Goal: Task Accomplishment & Management: Use online tool/utility

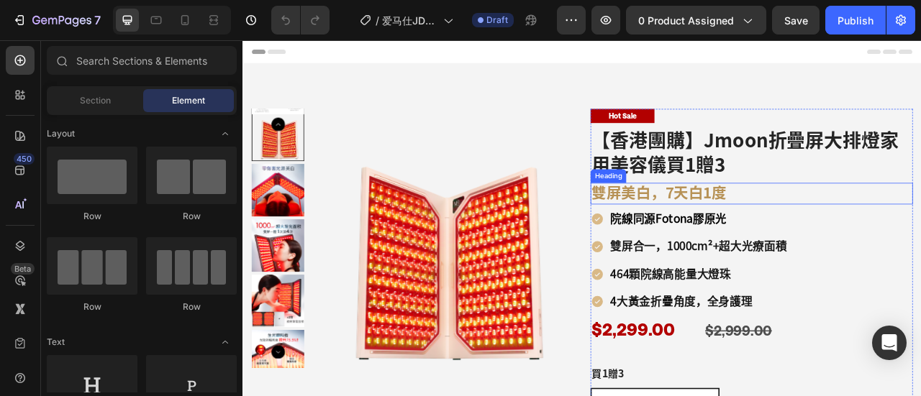
click at [784, 231] on h3 "雙屏美白，7天白1度" at bounding box center [890, 235] width 410 height 27
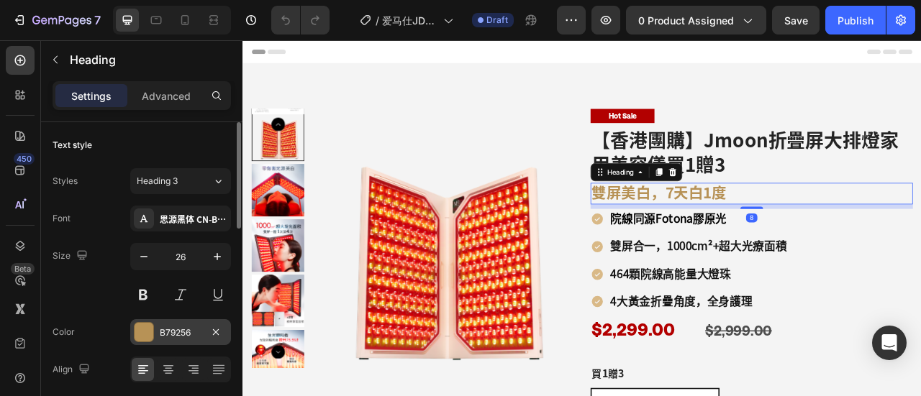
click at [151, 330] on div at bounding box center [144, 332] width 19 height 19
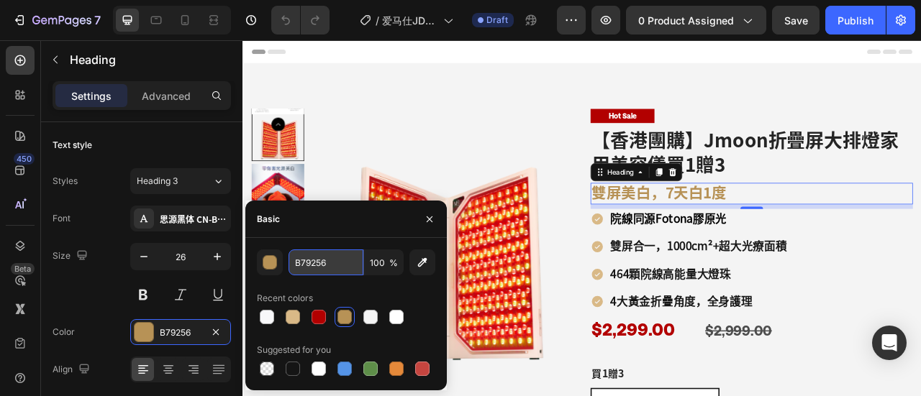
click at [327, 258] on input "B79256" at bounding box center [326, 263] width 75 height 26
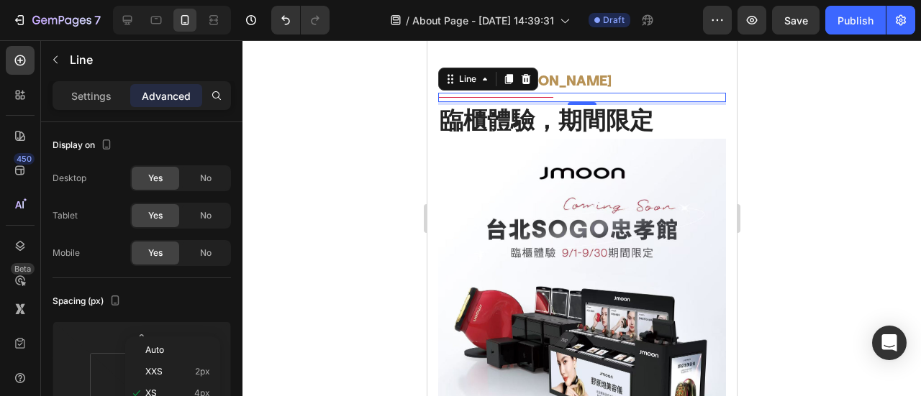
scroll to position [144, 0]
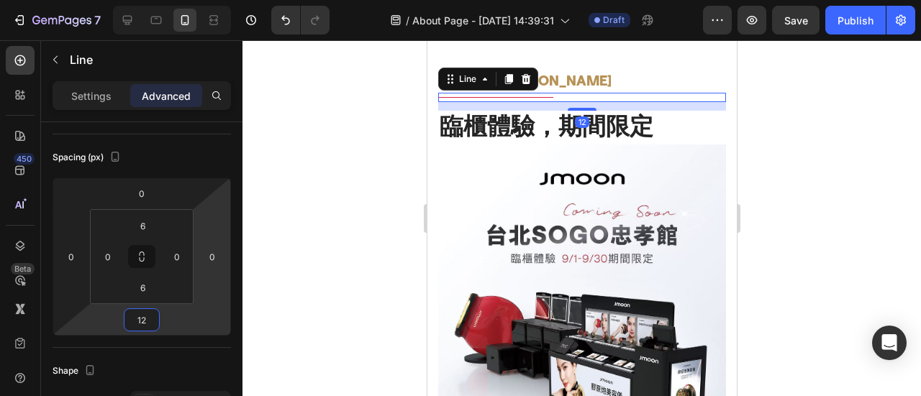
type input "12"
click at [879, 239] on div at bounding box center [581, 218] width 679 height 356
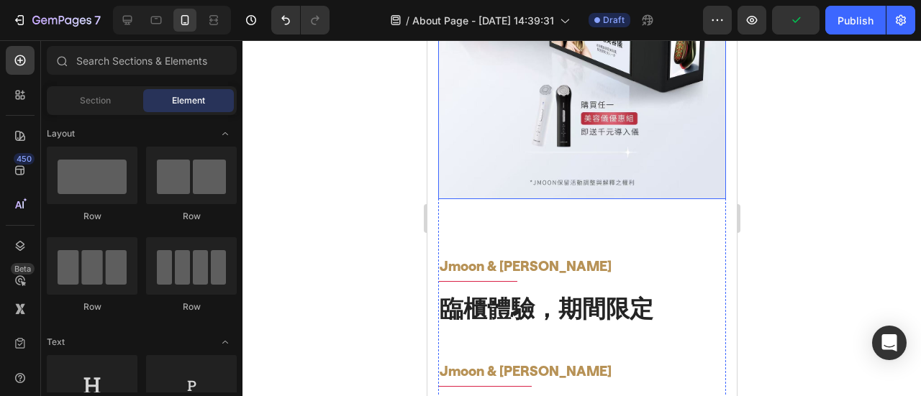
scroll to position [981, 0]
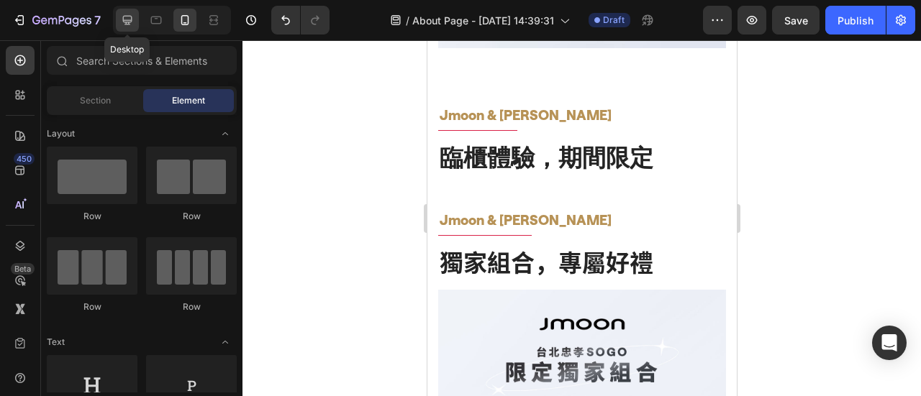
click at [121, 20] on icon at bounding box center [127, 20] width 14 height 14
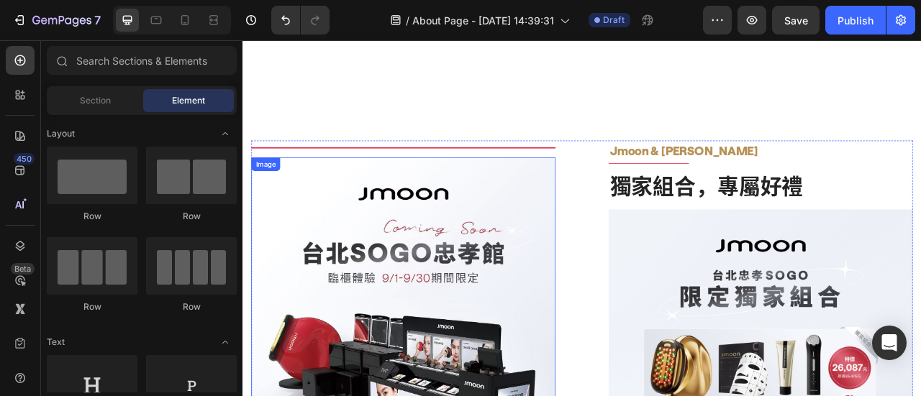
scroll to position [381, 0]
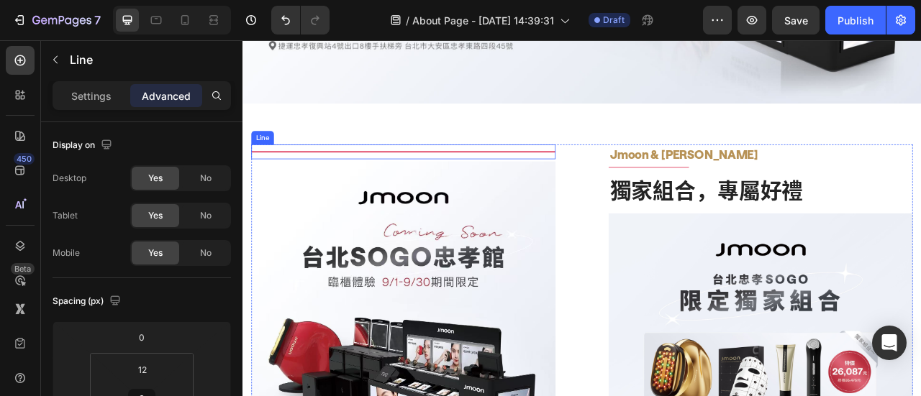
click at [620, 184] on div "Title Line" at bounding box center [446, 182] width 387 height 19
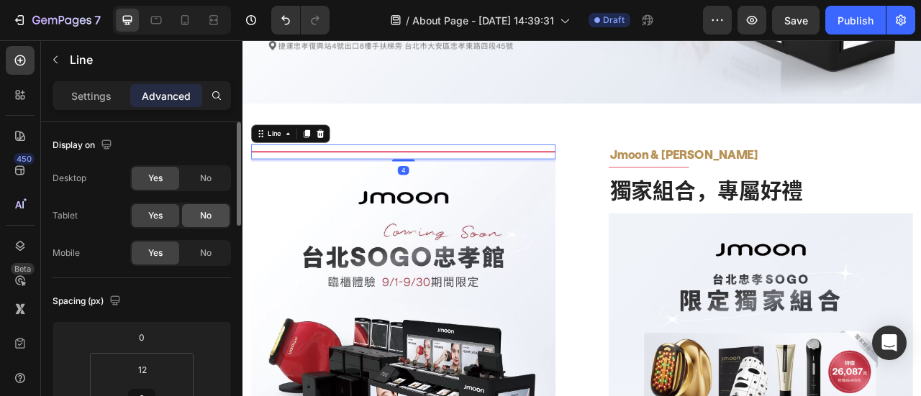
click at [197, 218] on div "No" at bounding box center [205, 215] width 47 height 23
click at [214, 177] on div "No" at bounding box center [205, 178] width 47 height 23
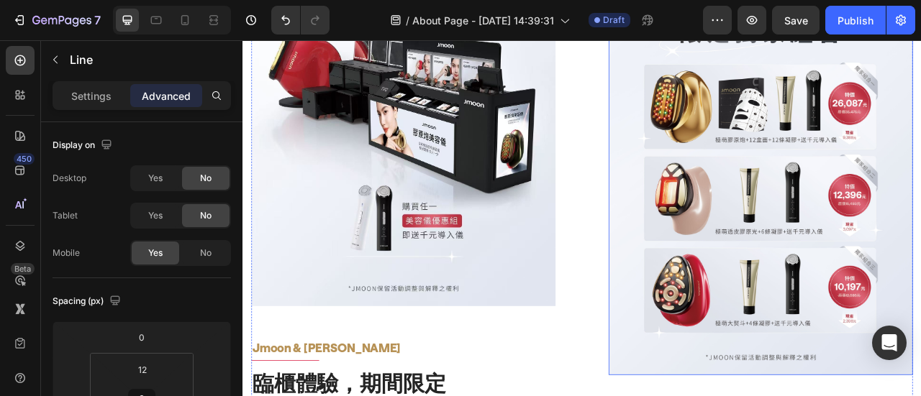
scroll to position [812, 0]
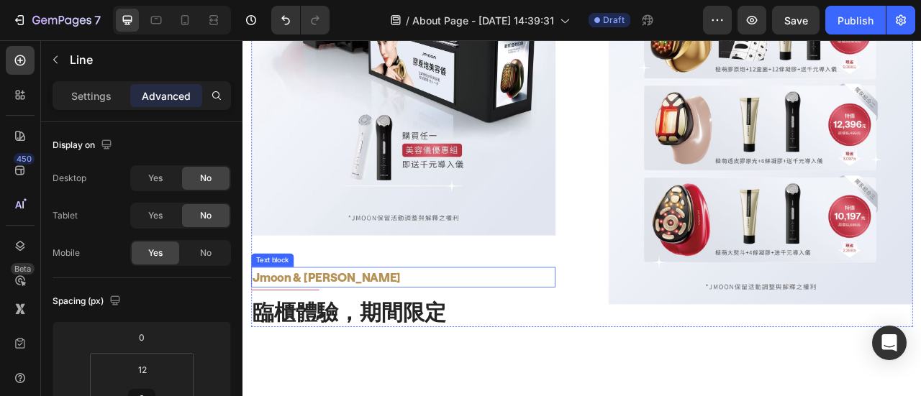
click at [358, 335] on p "Jmoon & [PERSON_NAME]" at bounding box center [447, 341] width 384 height 23
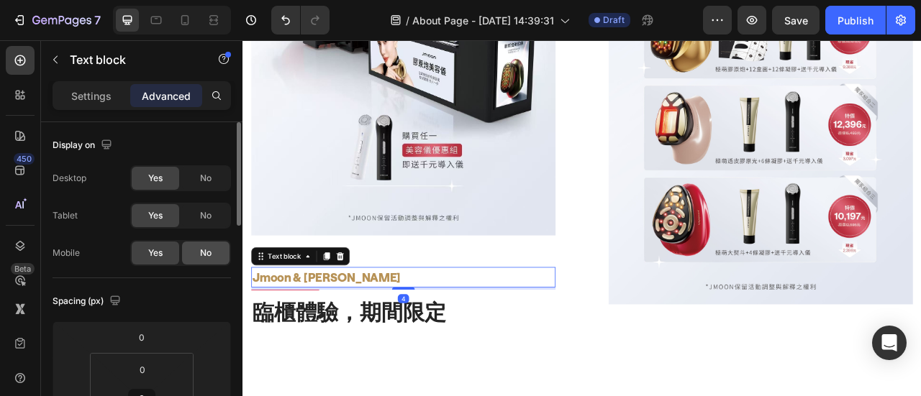
drag, startPoint x: 194, startPoint y: 252, endPoint x: 212, endPoint y: 247, distance: 18.0
click at [195, 252] on div "No" at bounding box center [205, 253] width 47 height 23
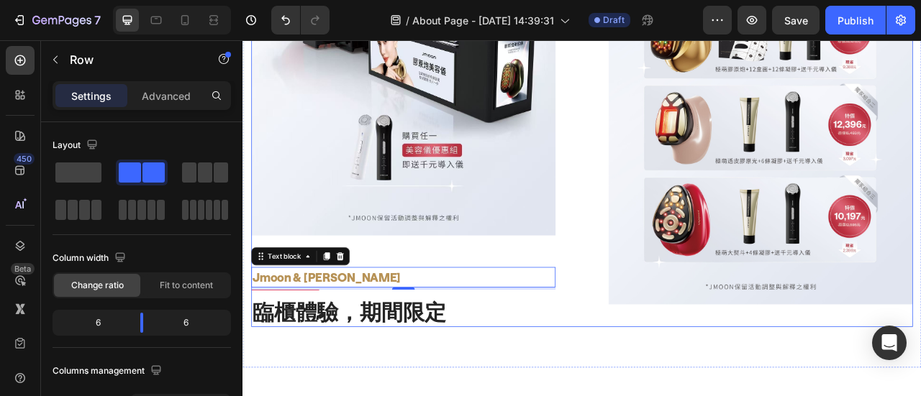
click at [327, 351] on div "Jmoon & SOGO Text block Title Line 臨櫃體驗，期間限定 Heading Image Jmoon & SOGO Text bl…" at bounding box center [446, 73] width 387 height 664
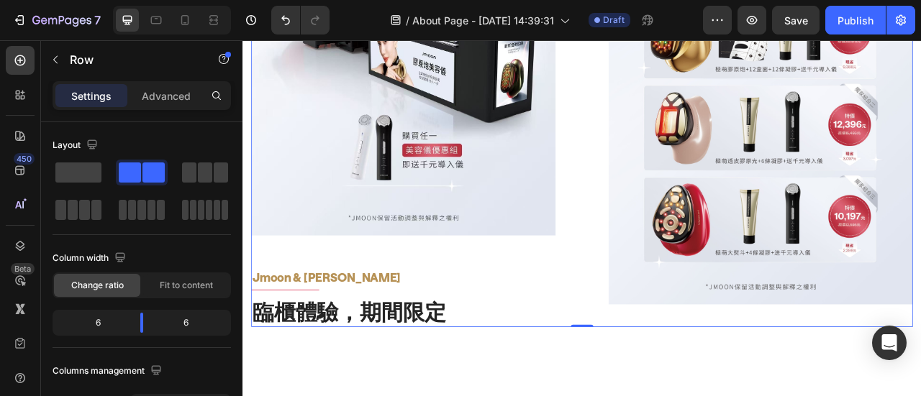
click at [329, 346] on div "Jmoon & SOGO Text block Title Line 臨櫃體驗，期間限定 Heading Image Jmoon & SOGO Text bl…" at bounding box center [446, 73] width 387 height 664
click at [331, 350] on div "Jmoon & SOGO Text block Title Line 臨櫃體驗，期間限定 Heading Image Jmoon & SOGO Text bl…" at bounding box center [446, 73] width 387 height 664
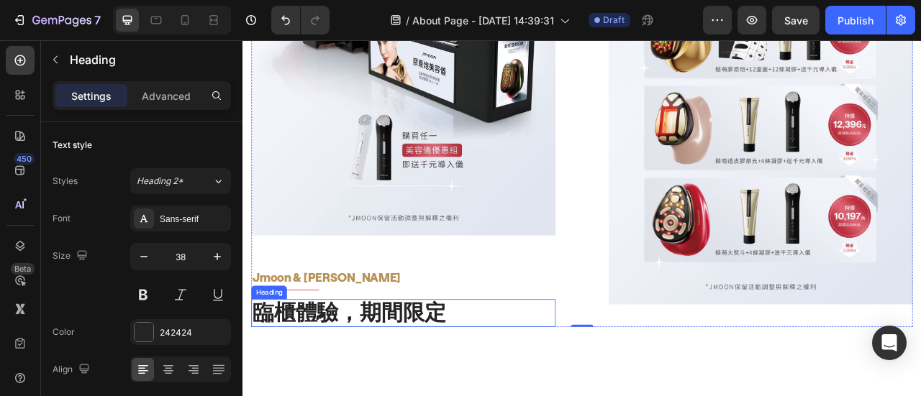
click at [349, 370] on h2 "臨櫃體驗，期間限定" at bounding box center [446, 388] width 387 height 36
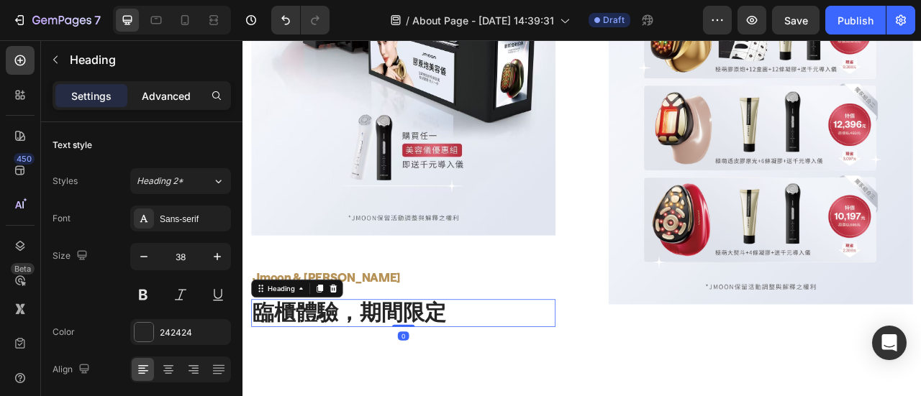
click at [183, 97] on p "Advanced" at bounding box center [166, 96] width 49 height 15
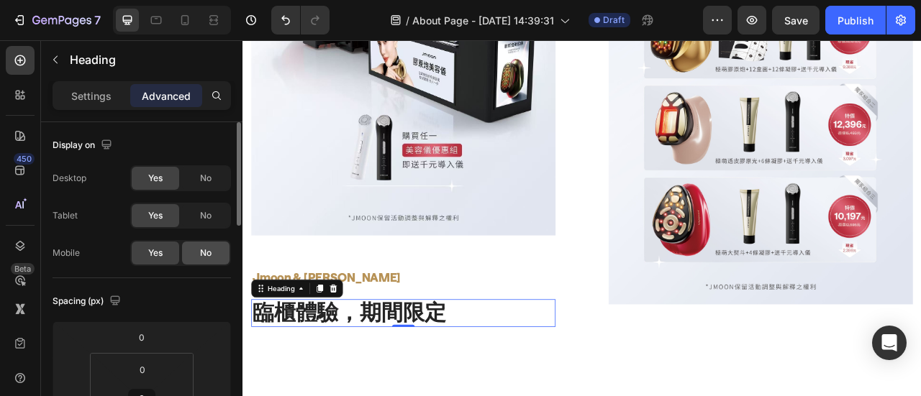
click at [207, 253] on span "No" at bounding box center [206, 253] width 12 height 13
click at [193, 21] on div at bounding box center [184, 20] width 23 height 23
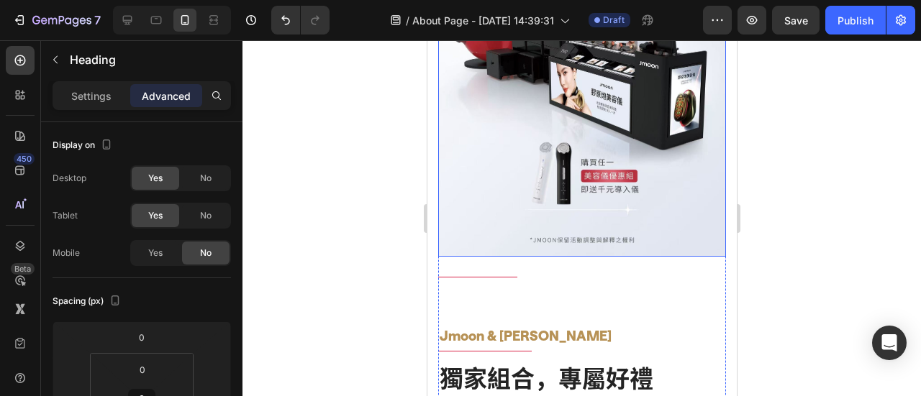
scroll to position [762, 0]
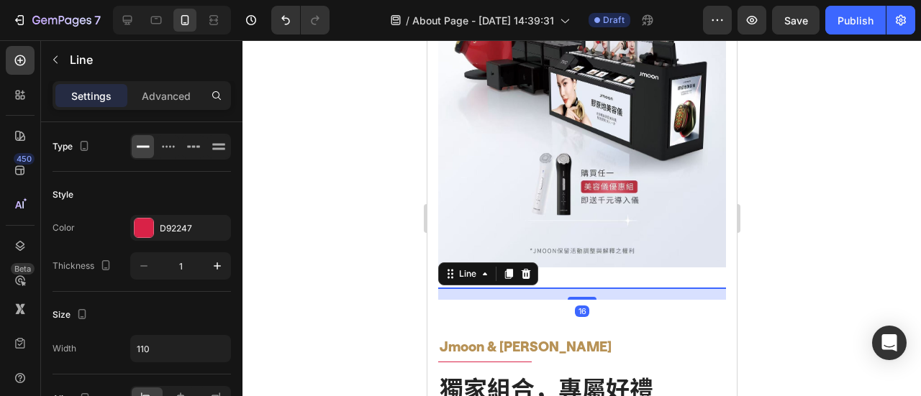
click at [504, 288] on div "Title Line 16" at bounding box center [581, 288] width 288 height 1
click at [178, 104] on div "Advanced" at bounding box center [166, 95] width 72 height 23
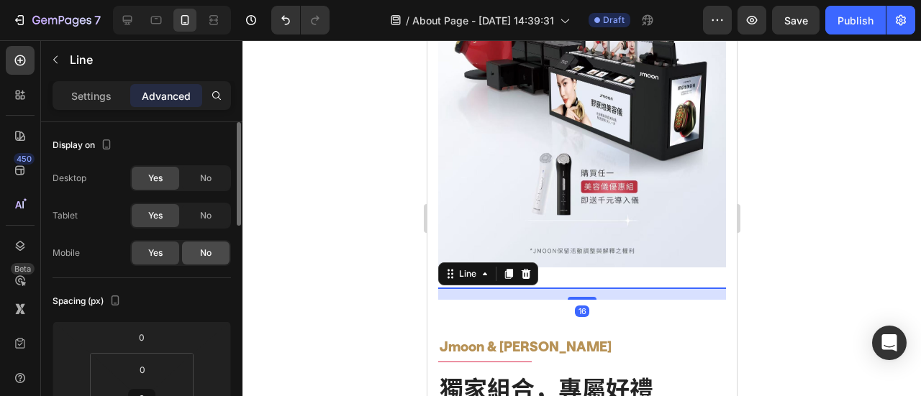
click at [214, 250] on div "No" at bounding box center [205, 253] width 47 height 23
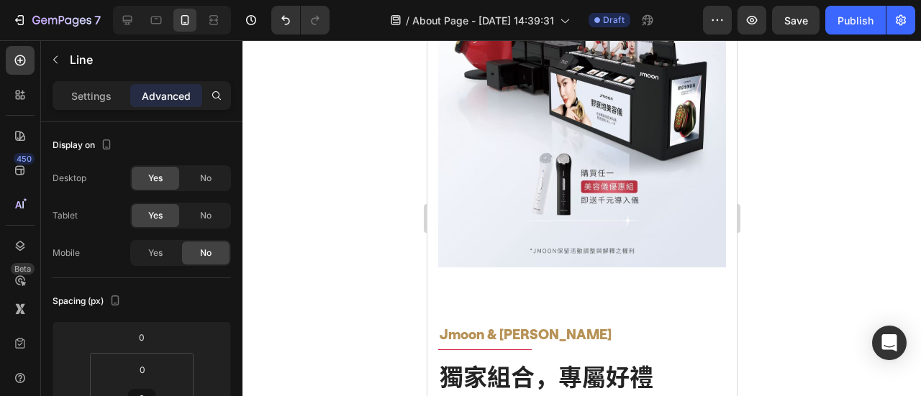
click at [843, 254] on div at bounding box center [581, 218] width 679 height 356
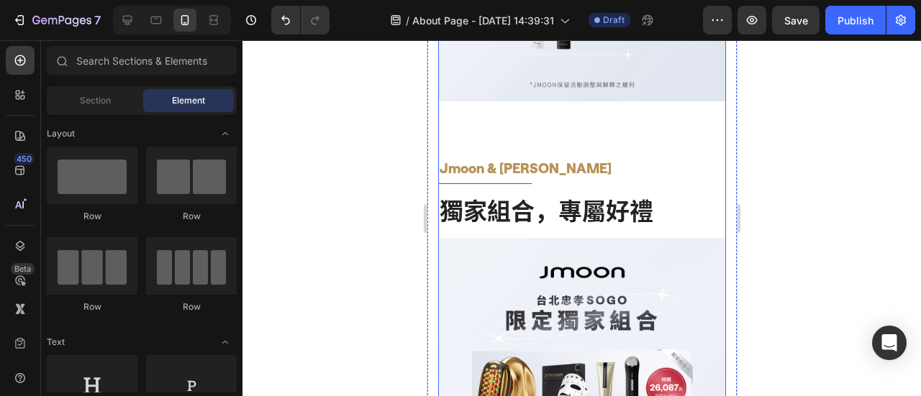
scroll to position [906, 0]
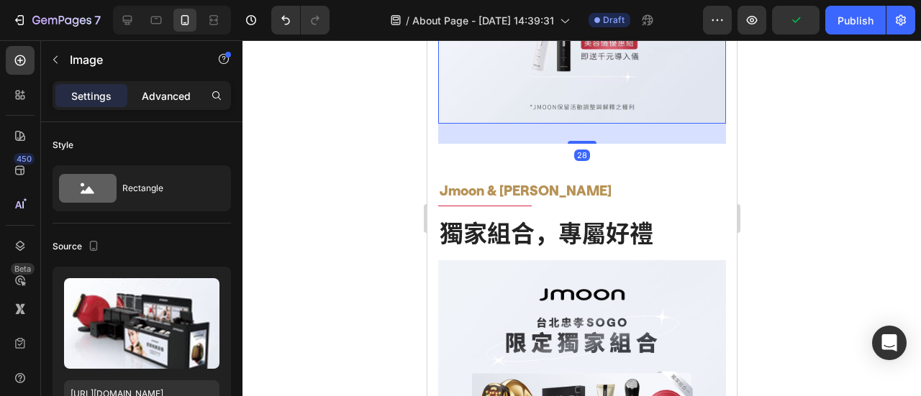
click at [137, 90] on div "Advanced" at bounding box center [166, 95] width 72 height 23
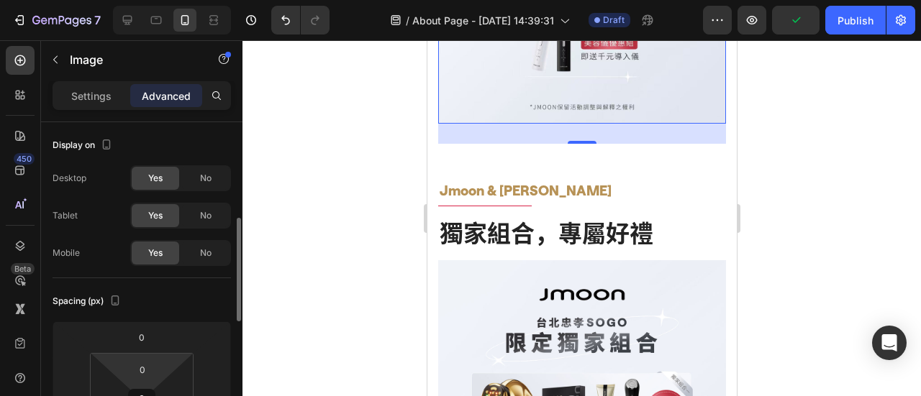
scroll to position [144, 0]
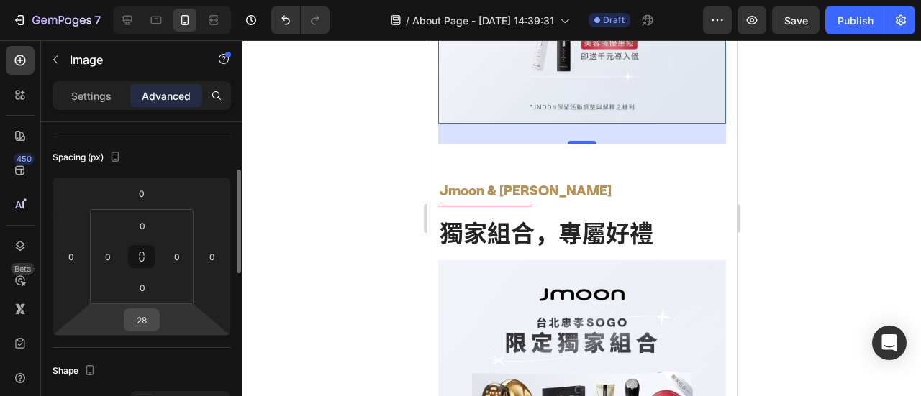
click at [147, 318] on input "28" at bounding box center [141, 320] width 29 height 22
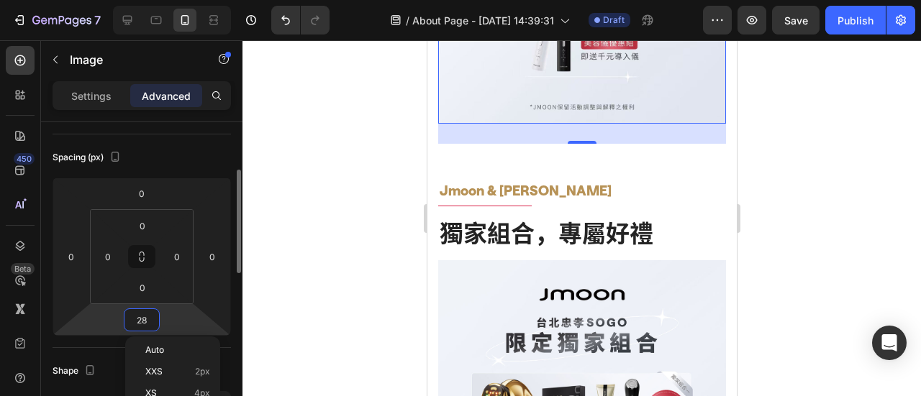
type input "0"
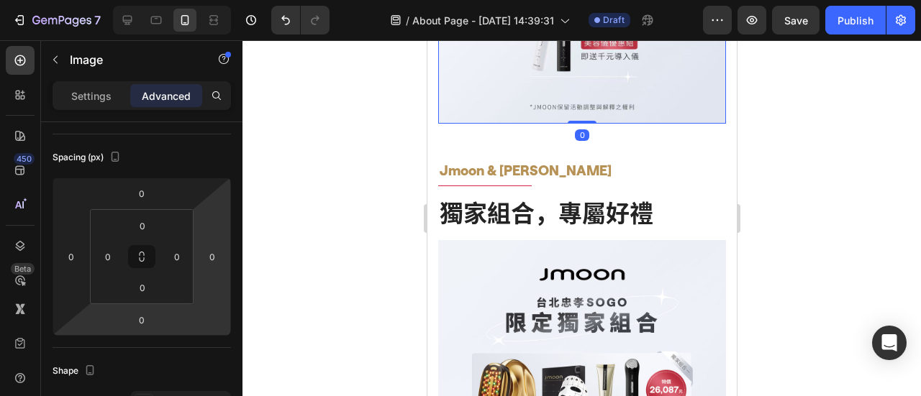
click at [920, 317] on div at bounding box center [581, 218] width 679 height 356
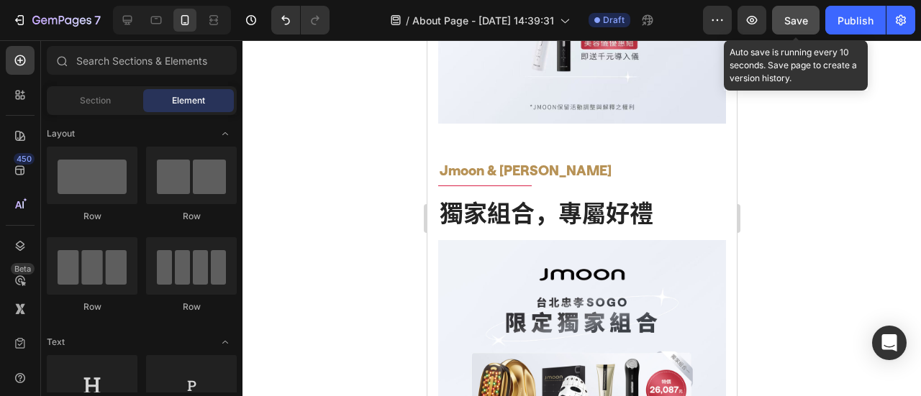
click at [797, 14] on span "Save" at bounding box center [796, 20] width 24 height 12
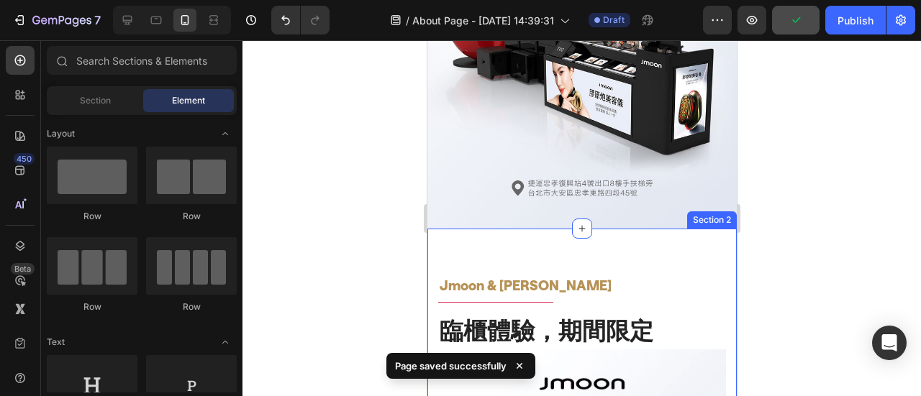
scroll to position [402, 0]
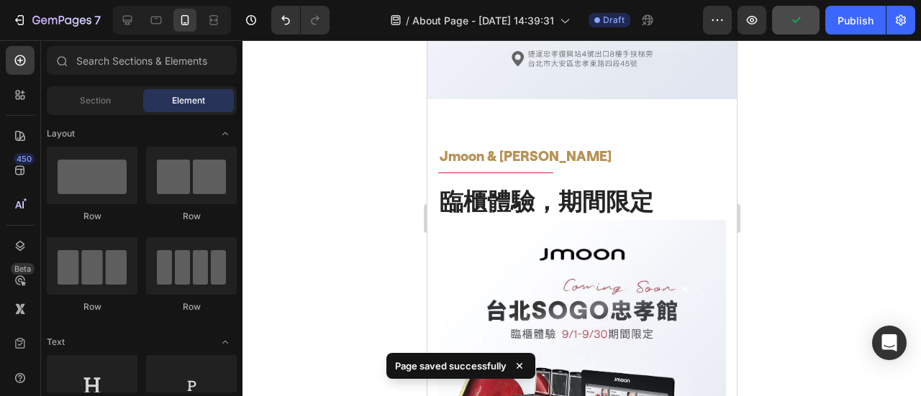
click at [821, 242] on div at bounding box center [581, 218] width 679 height 356
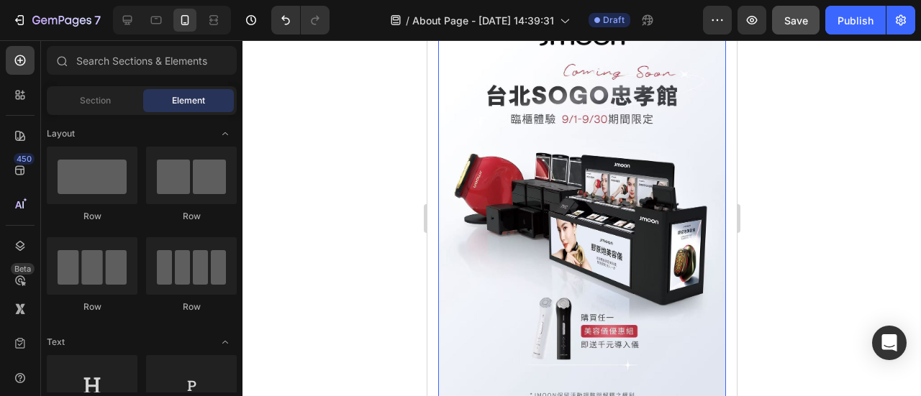
scroll to position [474, 0]
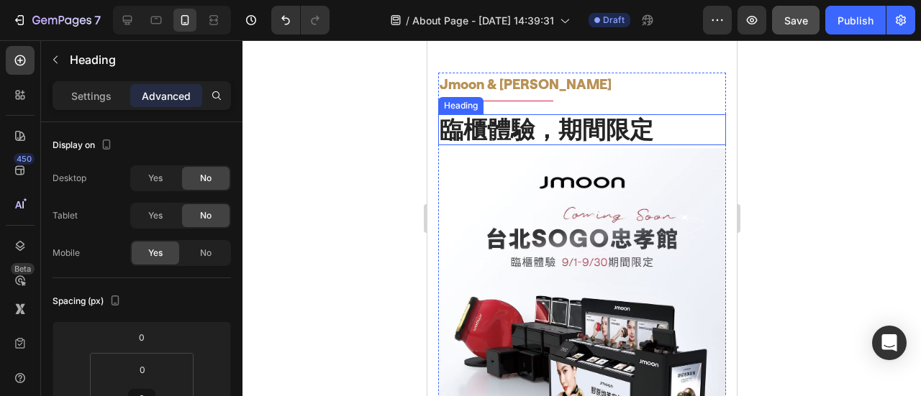
click at [615, 140] on h2 "臨櫃體驗，期間限定" at bounding box center [581, 130] width 288 height 32
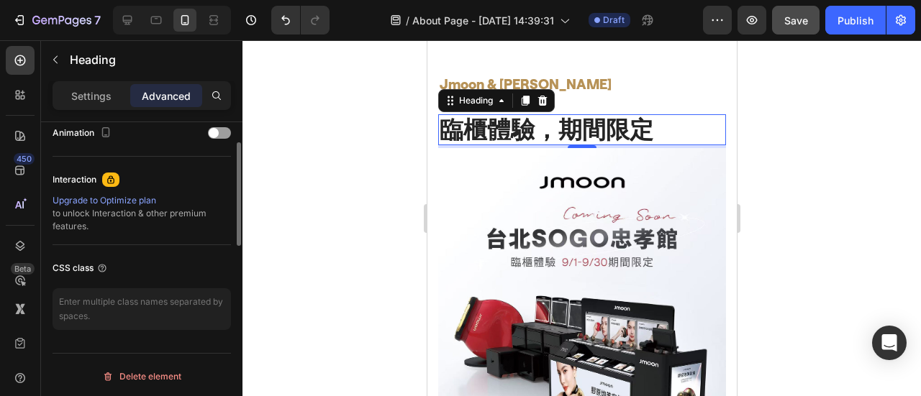
scroll to position [354, 0]
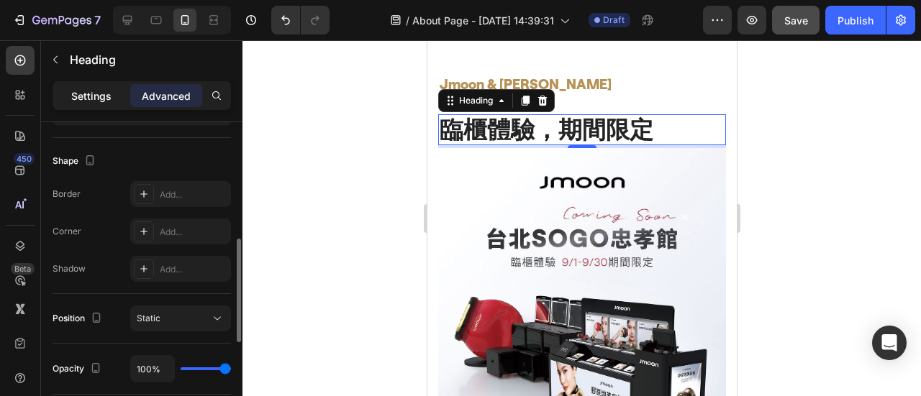
click at [96, 96] on p "Settings" at bounding box center [91, 96] width 40 height 15
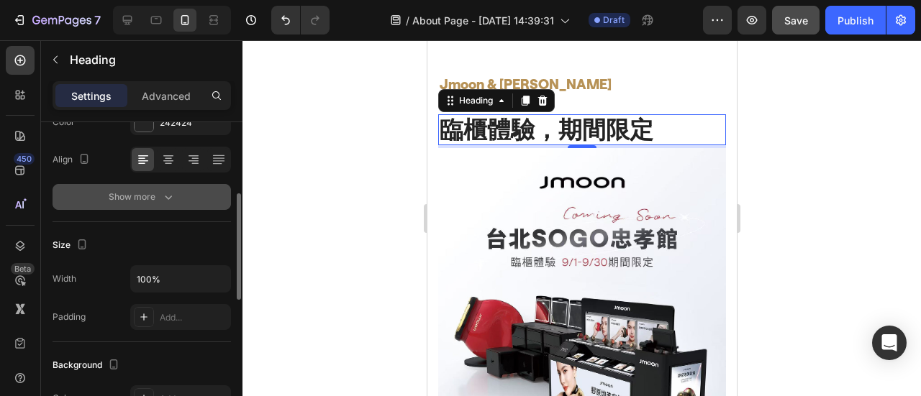
scroll to position [0, 0]
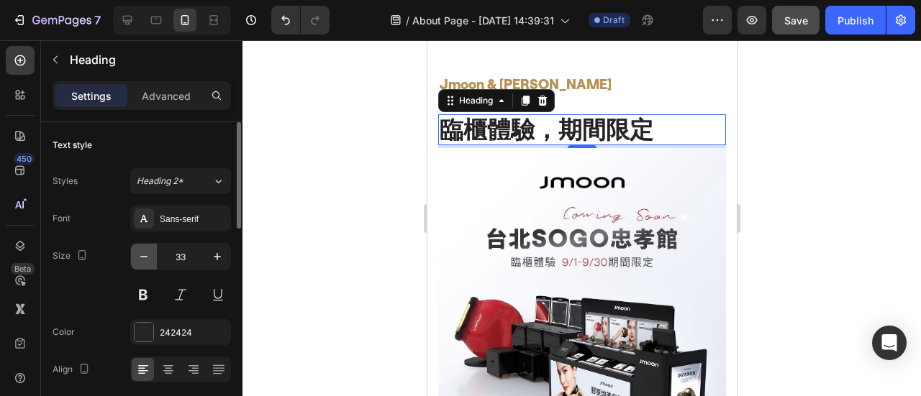
click at [148, 255] on icon "button" at bounding box center [144, 257] width 14 height 14
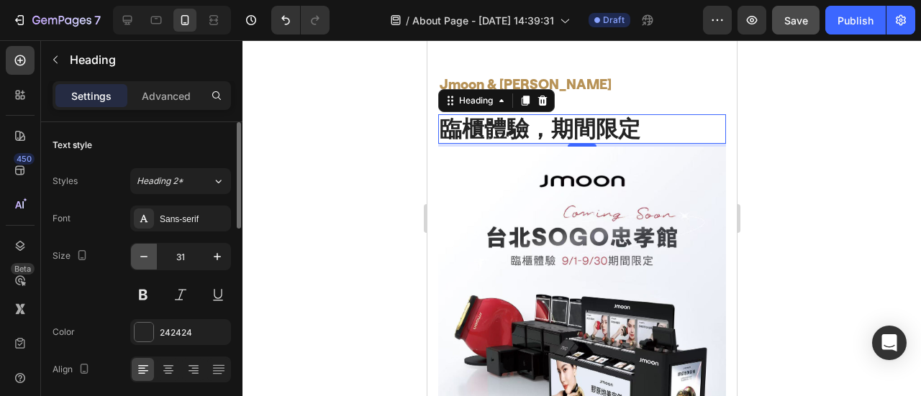
click at [148, 255] on icon "button" at bounding box center [144, 257] width 14 height 14
type input "30"
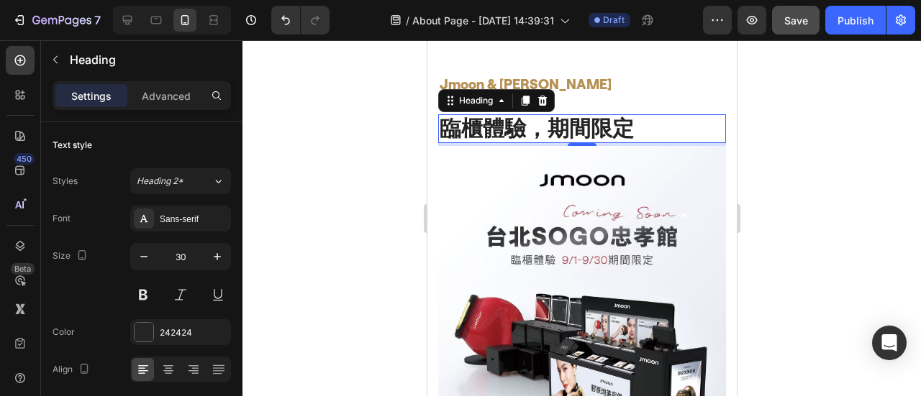
click at [904, 163] on div at bounding box center [581, 218] width 679 height 356
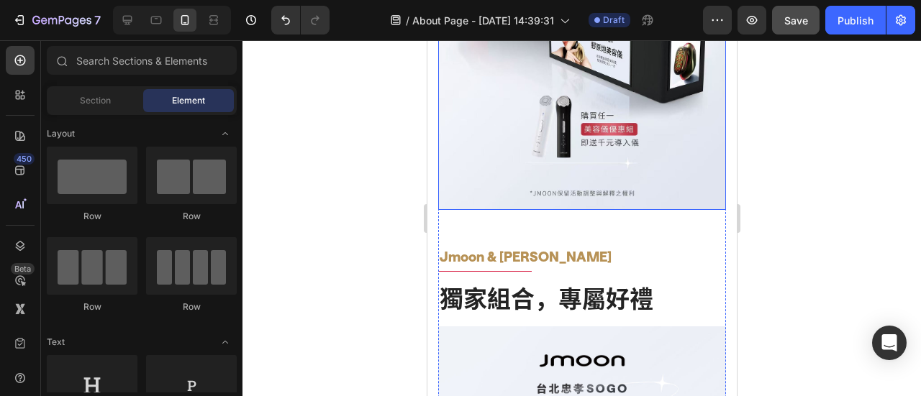
scroll to position [906, 0]
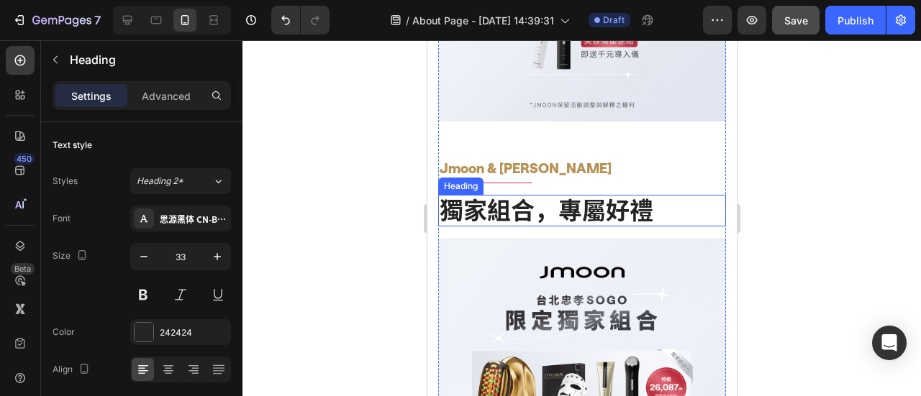
click at [530, 195] on h2 "獨家組合，專屬好禮" at bounding box center [581, 211] width 288 height 32
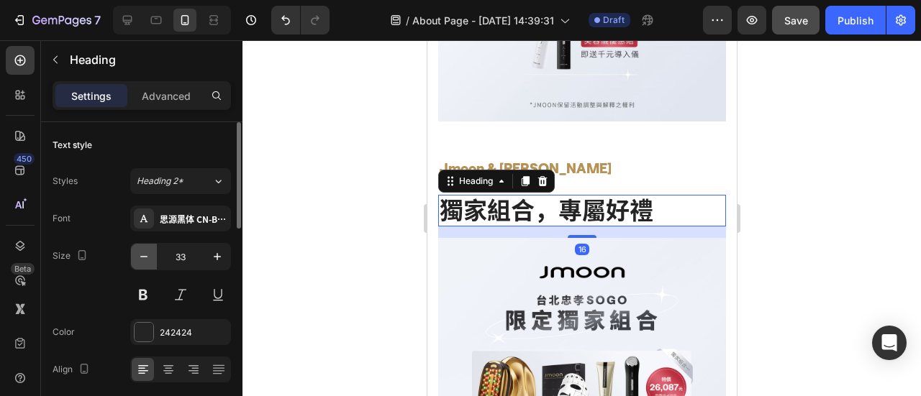
click at [140, 254] on icon "button" at bounding box center [144, 257] width 14 height 14
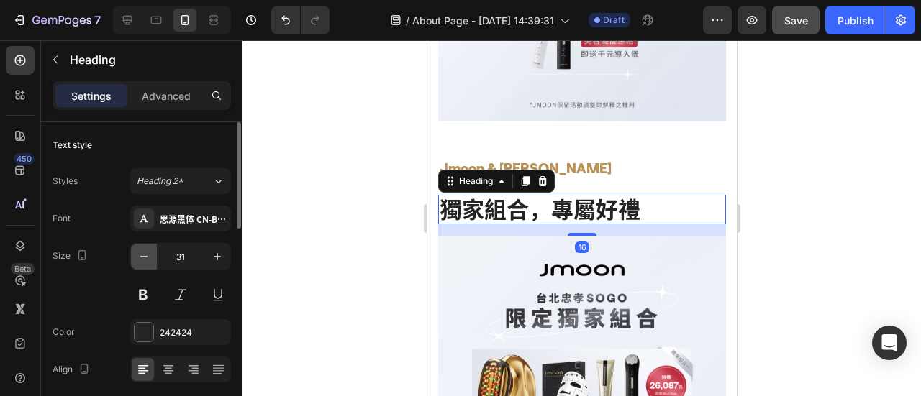
click at [140, 254] on icon "button" at bounding box center [144, 257] width 14 height 14
type input "30"
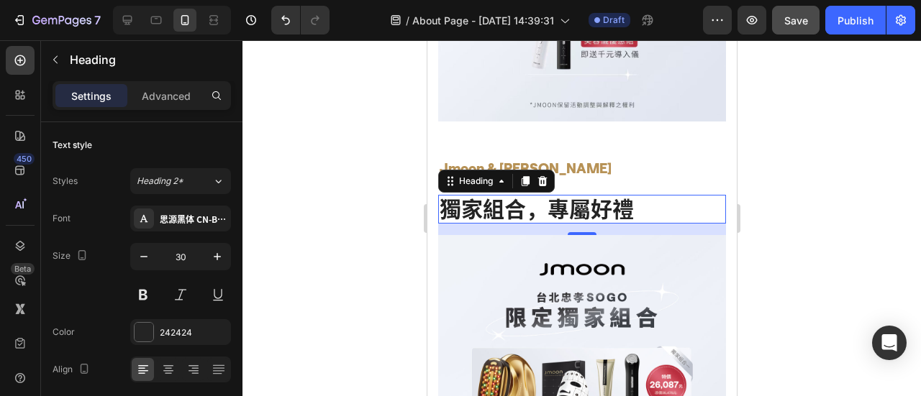
click at [757, 147] on div at bounding box center [581, 218] width 679 height 356
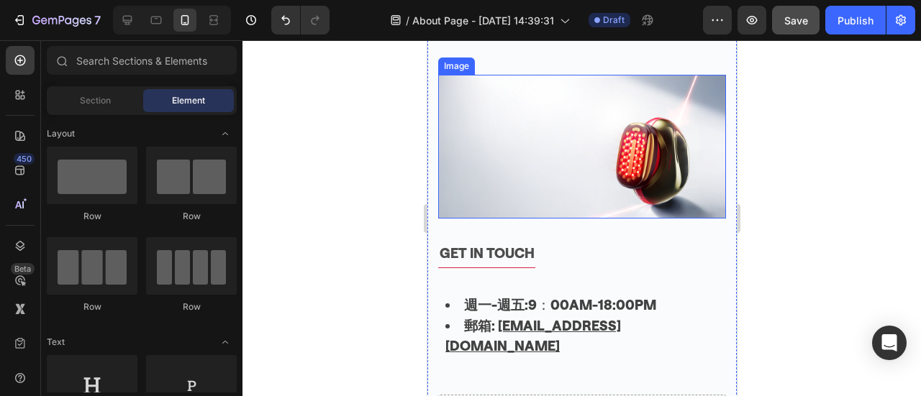
scroll to position [1769, 0]
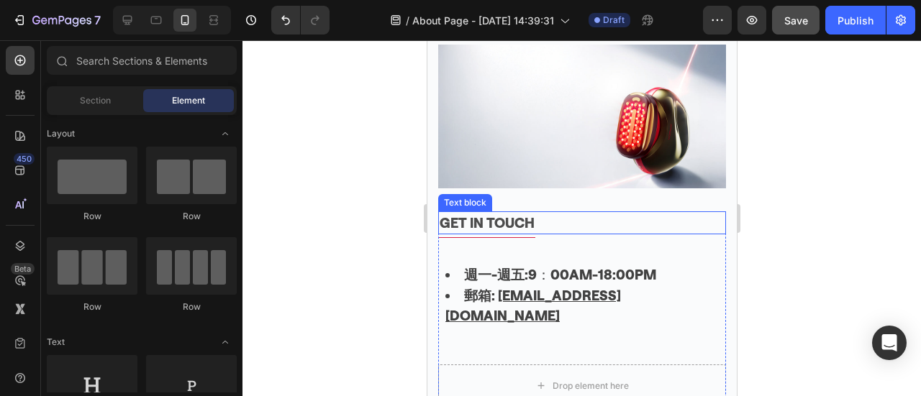
click at [465, 217] on p "GET IN TOUCH" at bounding box center [581, 223] width 285 height 21
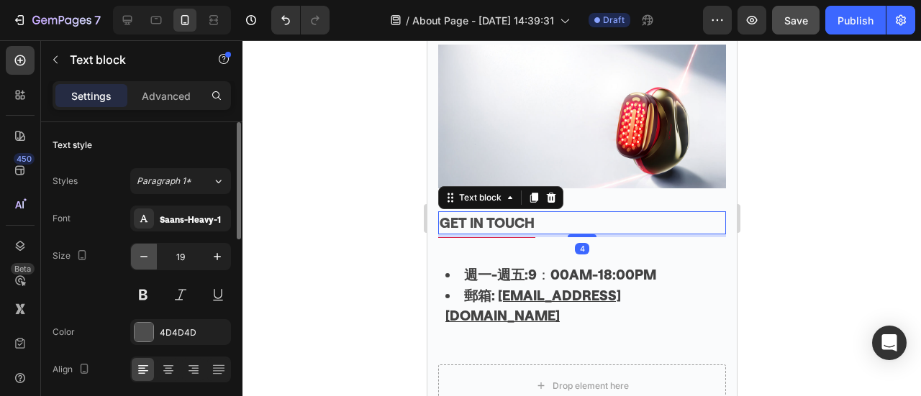
click at [138, 251] on icon "button" at bounding box center [144, 257] width 14 height 14
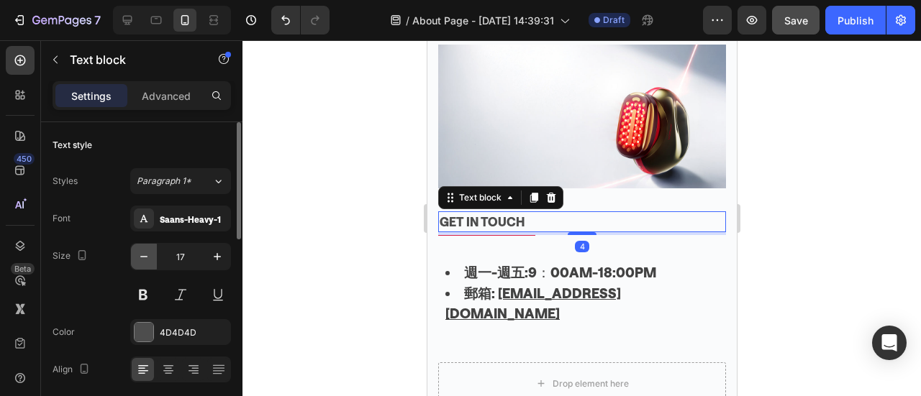
click at [138, 251] on icon "button" at bounding box center [144, 257] width 14 height 14
type input "16"
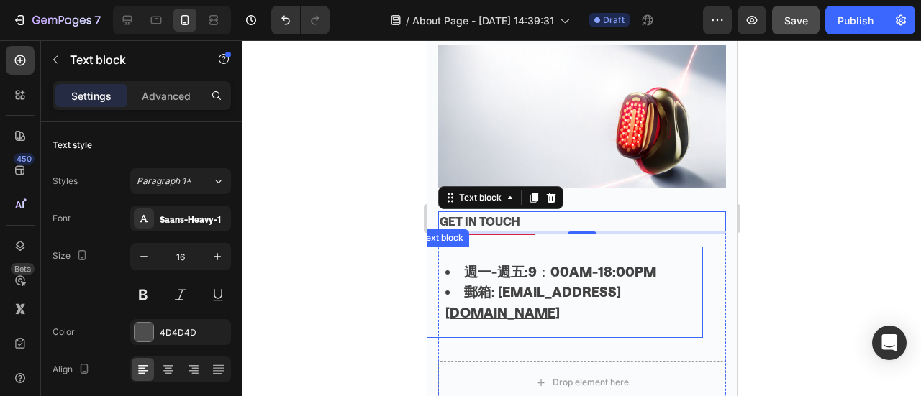
click at [580, 253] on div "週一-週五: 9：00AM-18:00PM 郵箱: [EMAIL_ADDRESS][DOMAIN_NAME]" at bounding box center [558, 293] width 288 height 92
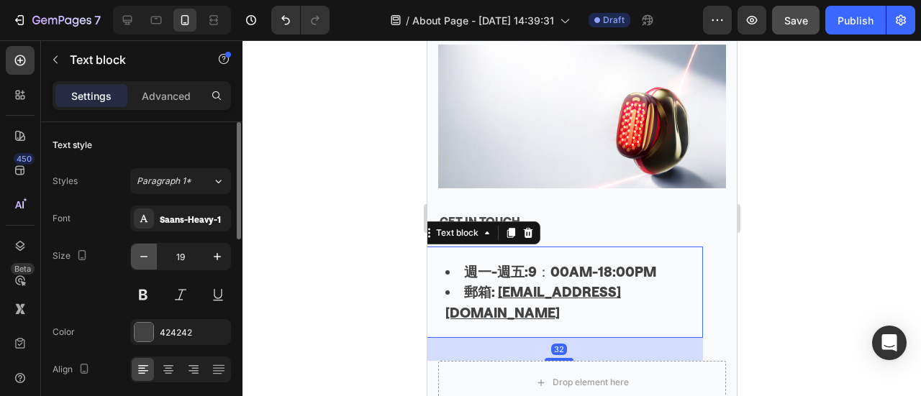
click at [139, 254] on icon "button" at bounding box center [144, 257] width 14 height 14
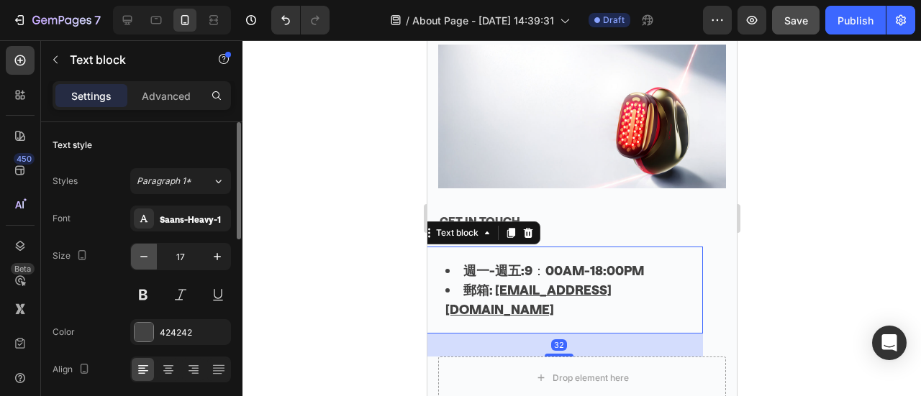
click at [139, 254] on icon "button" at bounding box center [144, 257] width 14 height 14
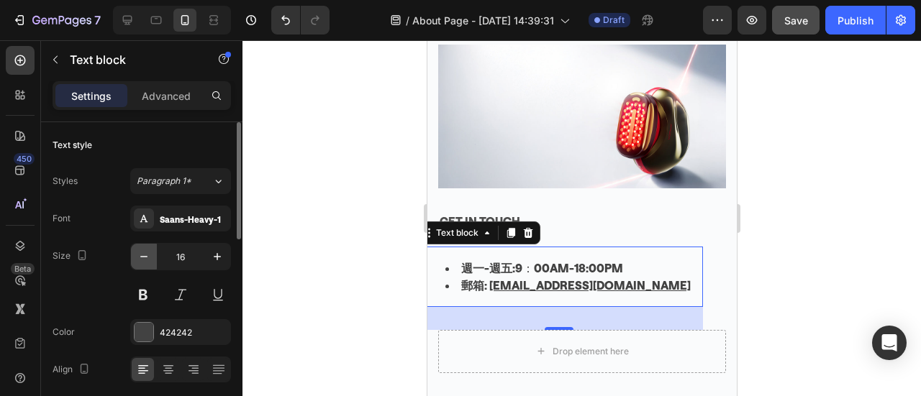
click at [139, 254] on icon "button" at bounding box center [144, 257] width 14 height 14
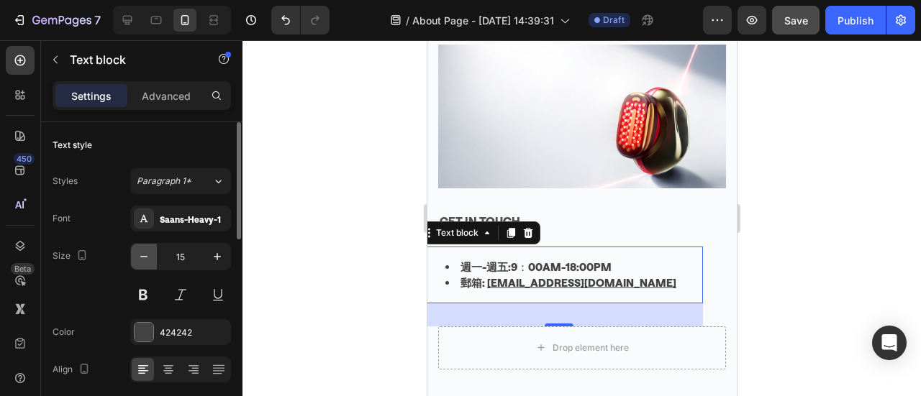
click at [139, 254] on icon "button" at bounding box center [144, 257] width 14 height 14
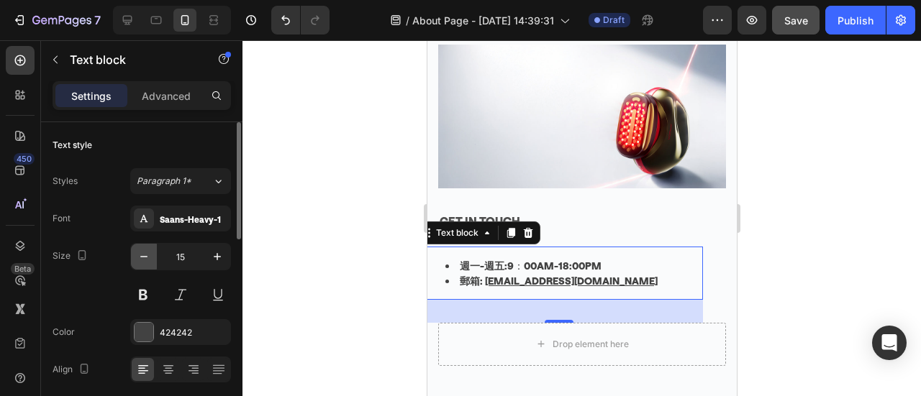
type input "14"
click at [795, 213] on div at bounding box center [581, 218] width 679 height 356
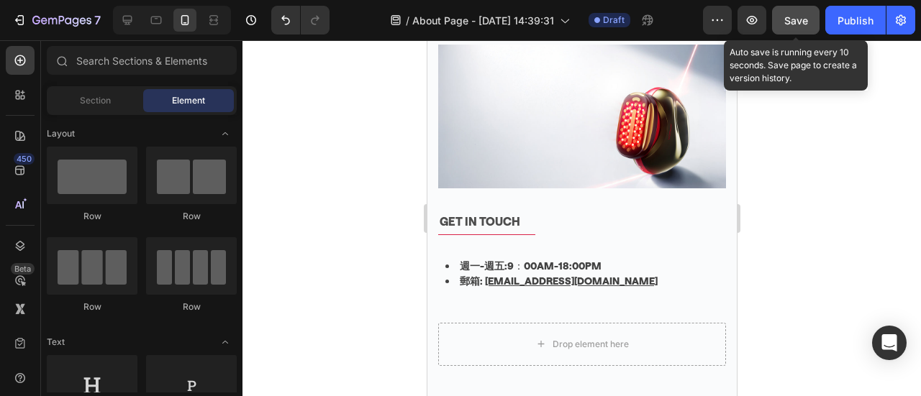
click at [807, 23] on span "Save" at bounding box center [796, 20] width 24 height 12
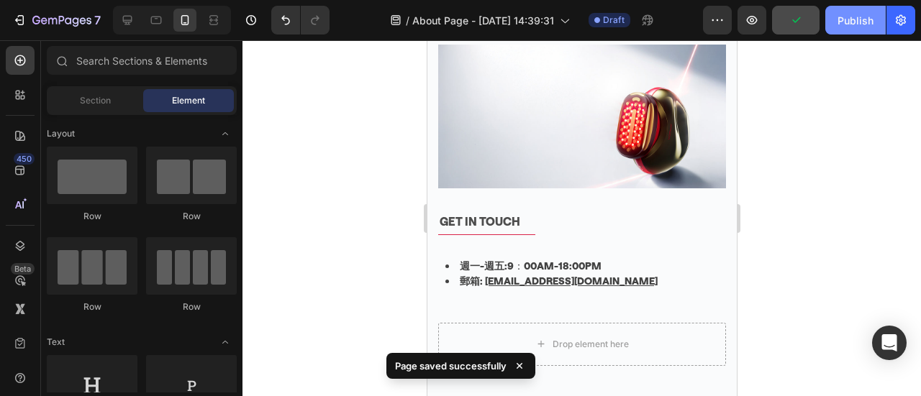
click at [869, 16] on div "Publish" at bounding box center [856, 20] width 36 height 15
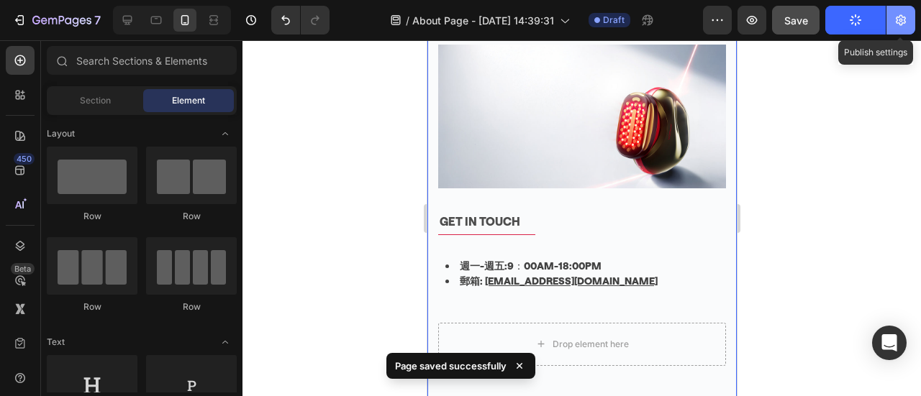
click at [910, 21] on button "button" at bounding box center [901, 20] width 29 height 29
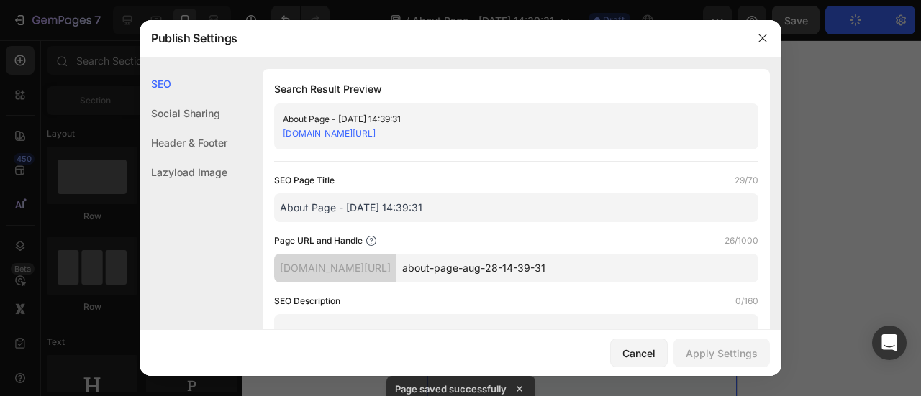
click at [475, 273] on input "about-page-aug-28-14-39-31" at bounding box center [577, 268] width 362 height 29
drag, startPoint x: 439, startPoint y: 267, endPoint x: 624, endPoint y: 261, distance: 185.0
click at [624, 261] on input "about-page-aug-28-14-39-31" at bounding box center [577, 268] width 362 height 29
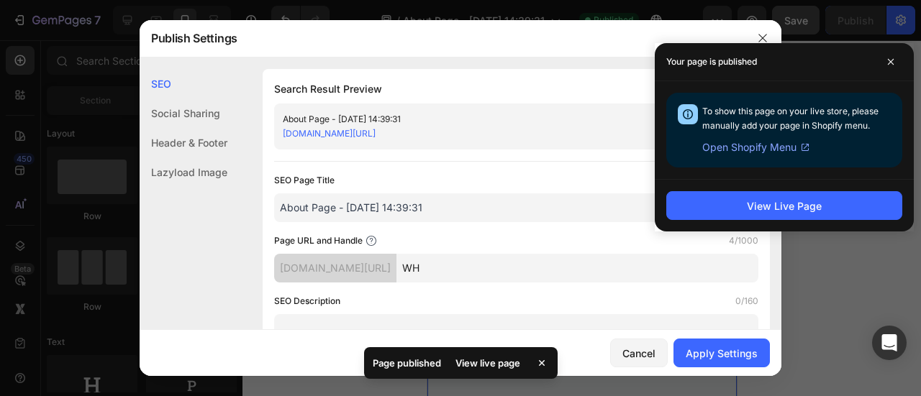
type input "W"
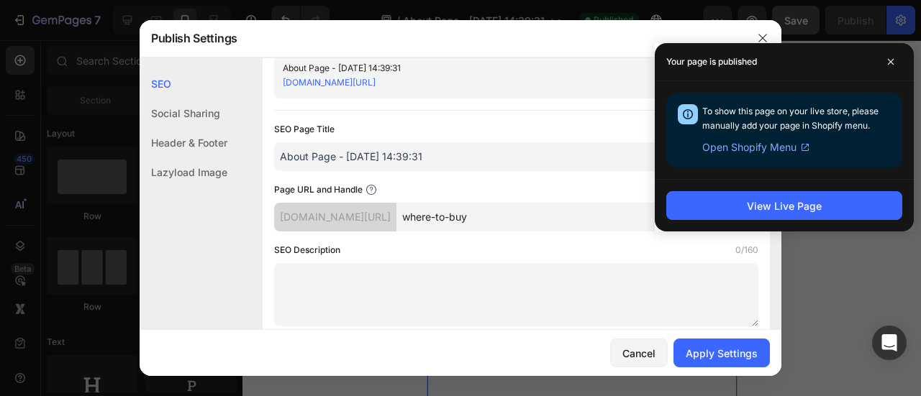
scroll to position [144, 0]
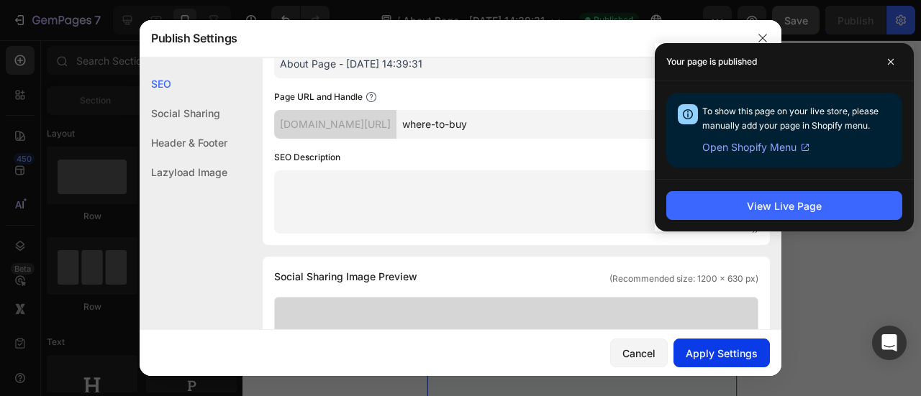
type input "where-to-buy"
click at [717, 352] on div "Apply Settings" at bounding box center [722, 353] width 72 height 15
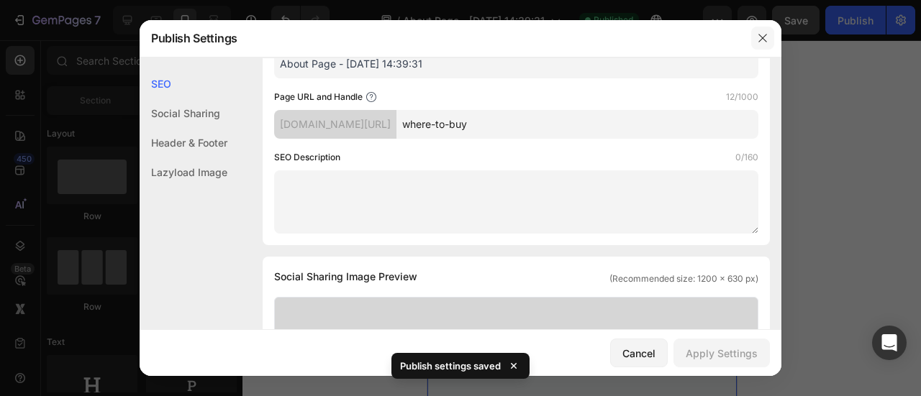
click at [763, 34] on icon "button" at bounding box center [763, 38] width 12 height 12
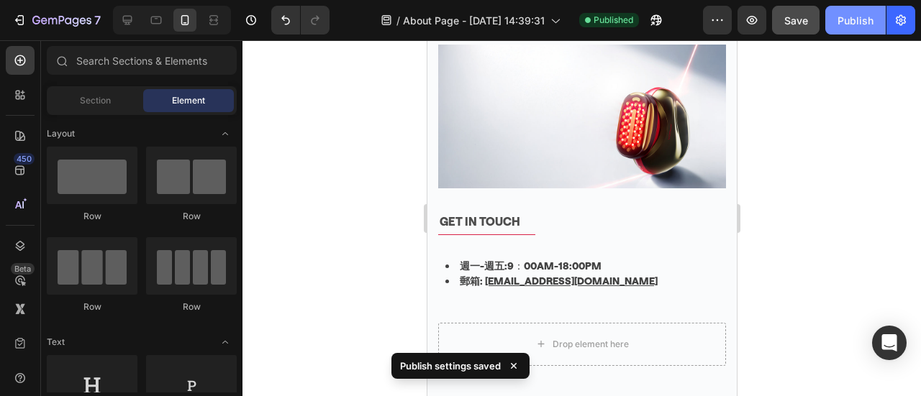
click at [866, 18] on div "Publish" at bounding box center [856, 20] width 36 height 15
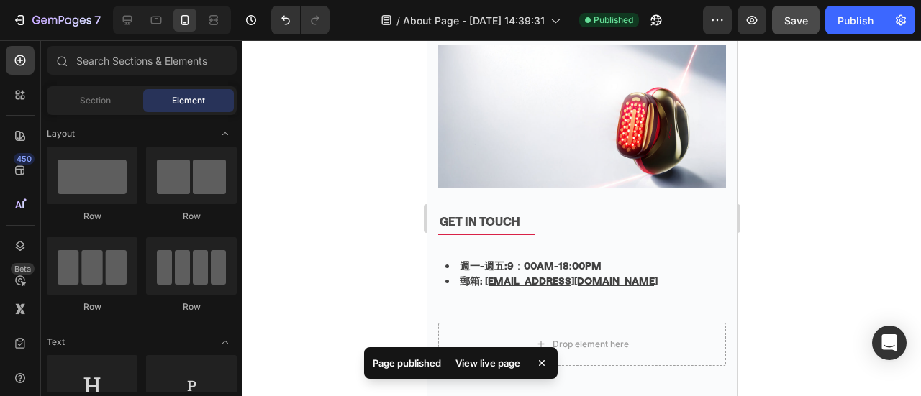
click at [496, 363] on div "View live page" at bounding box center [488, 363] width 82 height 20
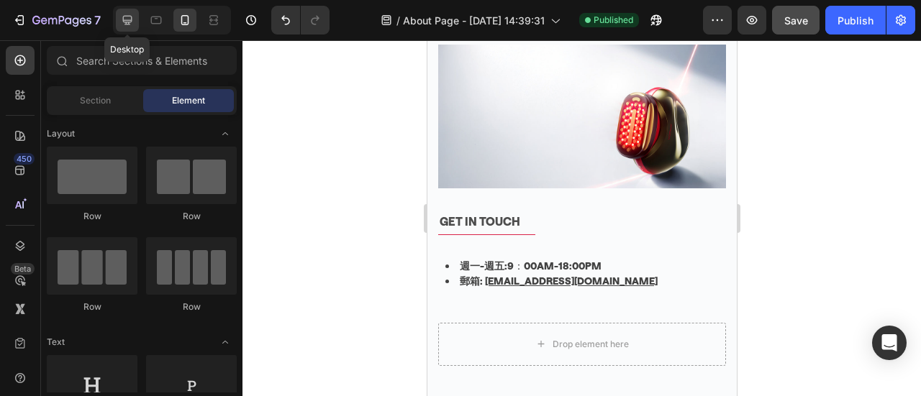
click at [129, 19] on icon at bounding box center [127, 20] width 14 height 14
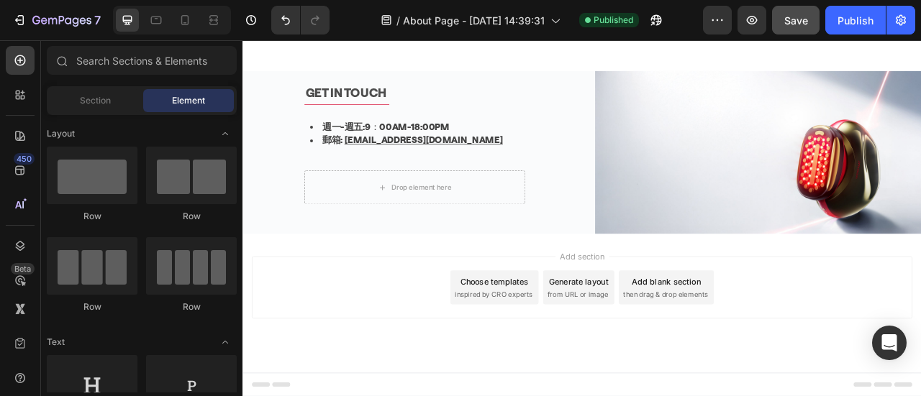
scroll to position [1626, 0]
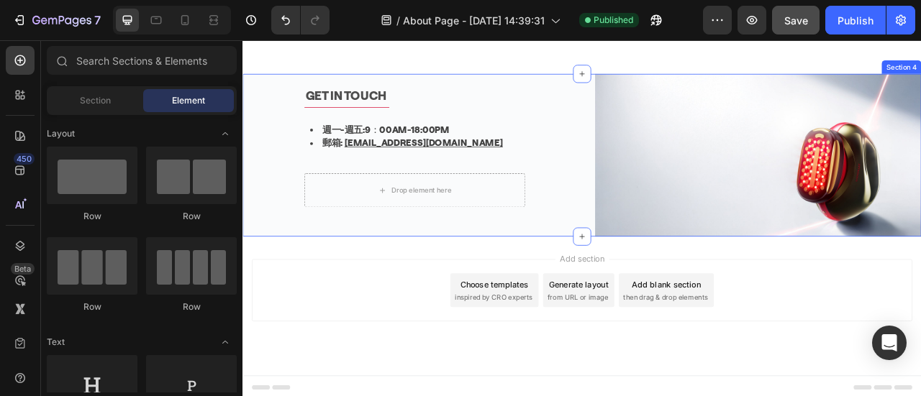
click at [674, 255] on div "GET IN TOUCH Text block Title Line 週一-週五: 9：00AM-18:00PM 郵箱: [EMAIL_ADDRESS][DO…" at bounding box center [673, 187] width 863 height 208
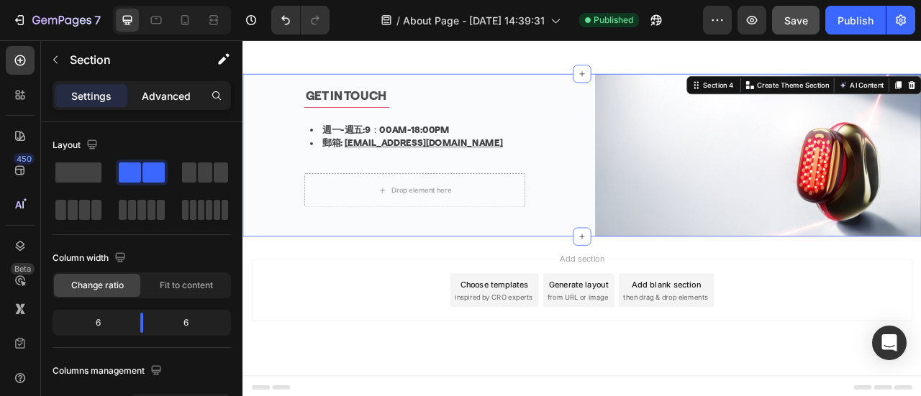
click at [168, 102] on p "Advanced" at bounding box center [166, 96] width 49 height 15
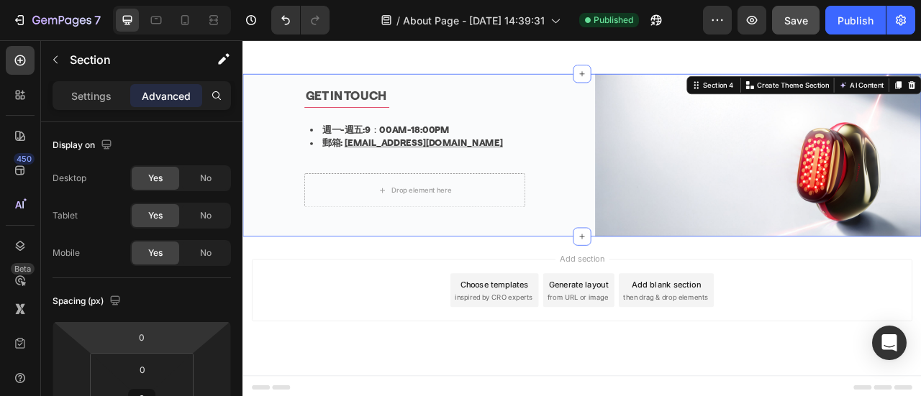
scroll to position [288, 0]
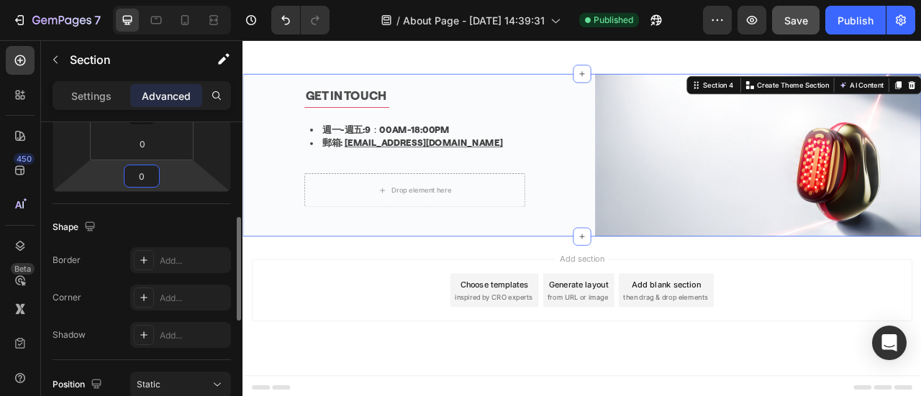
click at [148, 177] on input "0" at bounding box center [141, 176] width 29 height 22
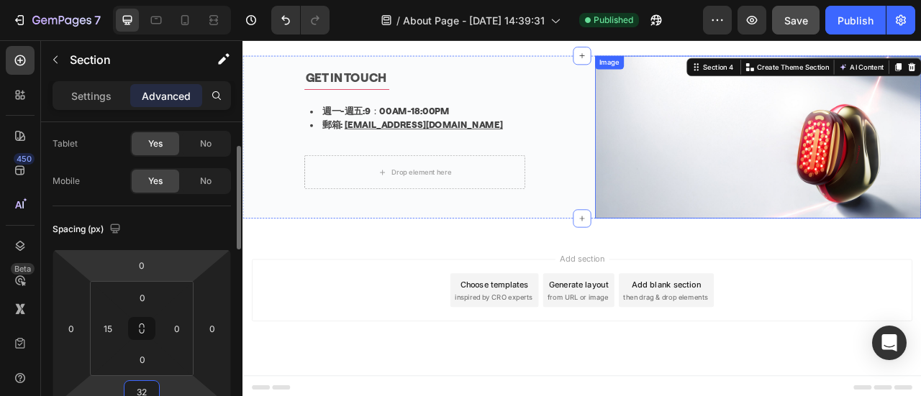
scroll to position [1577, 0]
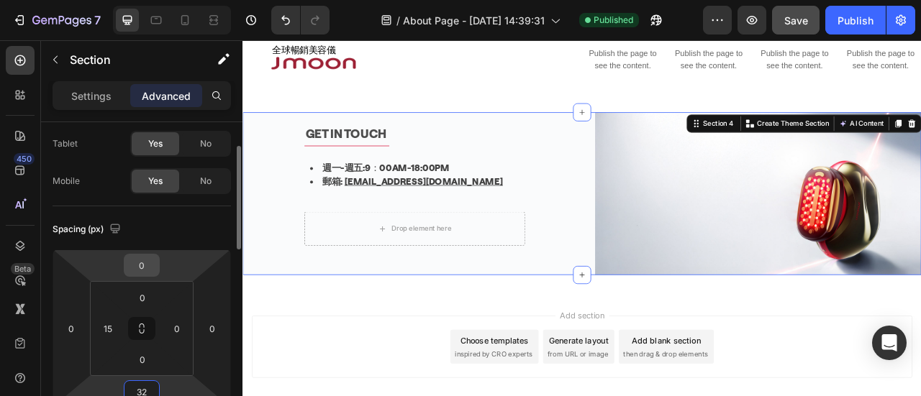
type input "32"
click at [150, 264] on input "0" at bounding box center [141, 266] width 29 height 22
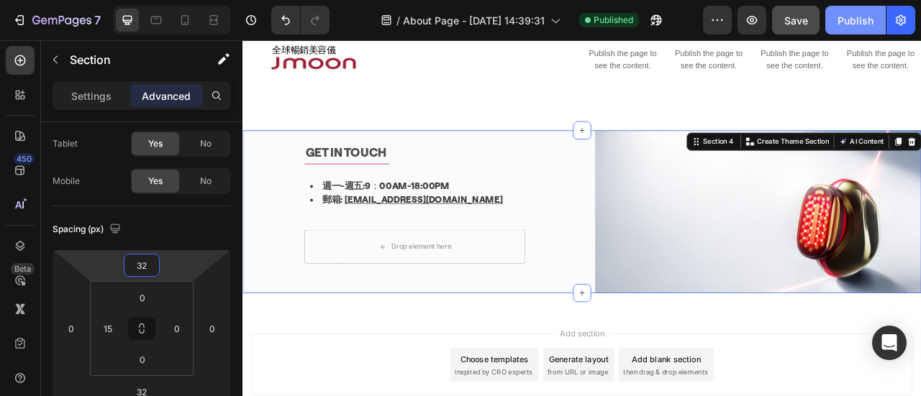
click at [863, 13] on div "Publish" at bounding box center [856, 20] width 36 height 15
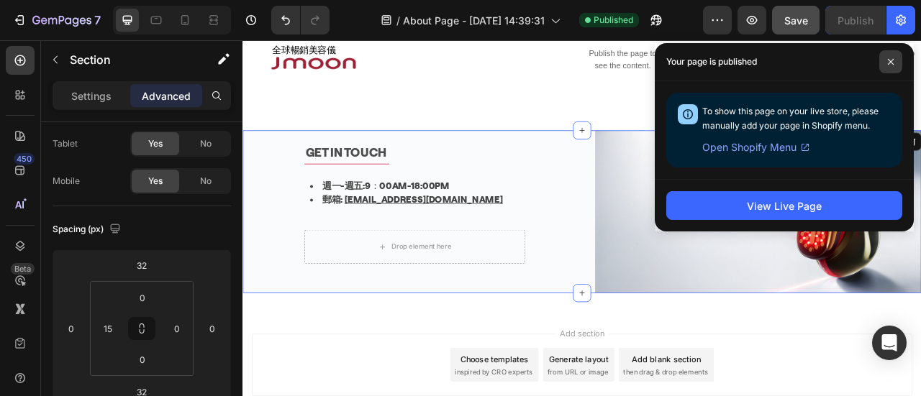
click at [889, 60] on icon at bounding box center [890, 61] width 7 height 7
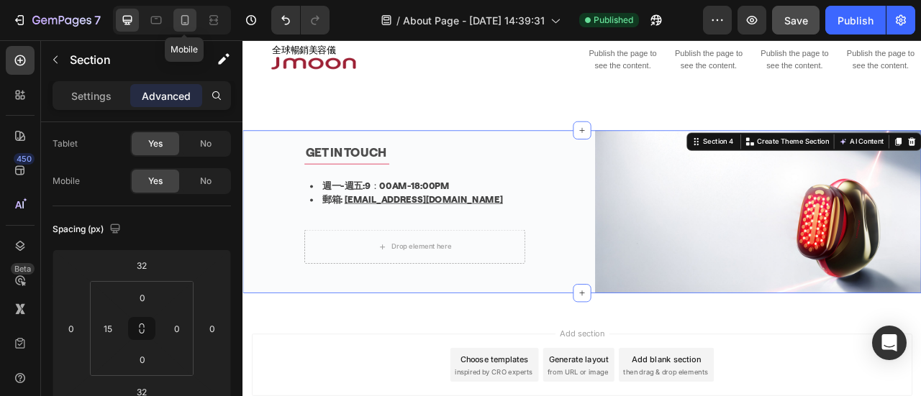
click at [178, 15] on icon at bounding box center [185, 20] width 14 height 14
type input "0"
type input "63"
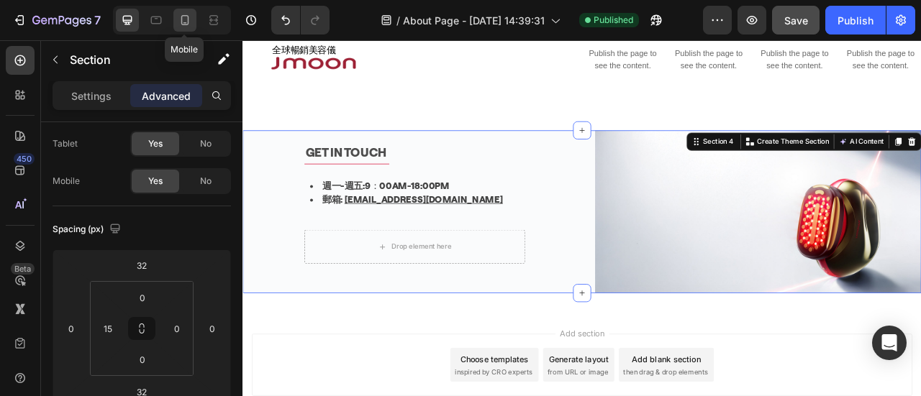
type input "15"
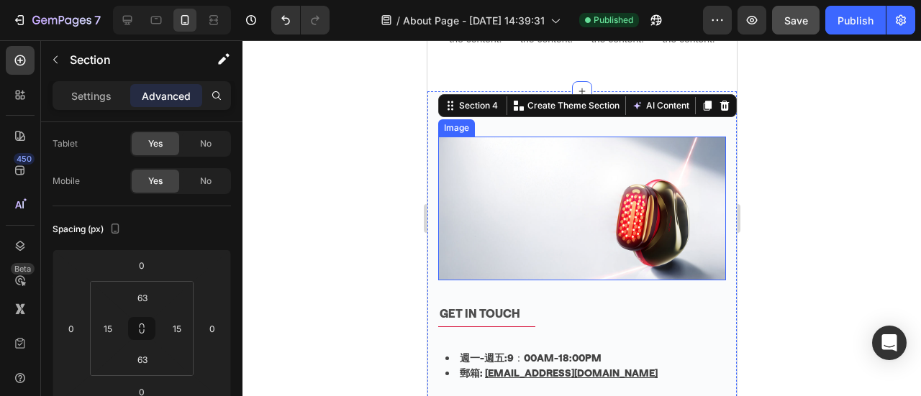
click at [768, 256] on div at bounding box center [581, 218] width 679 height 356
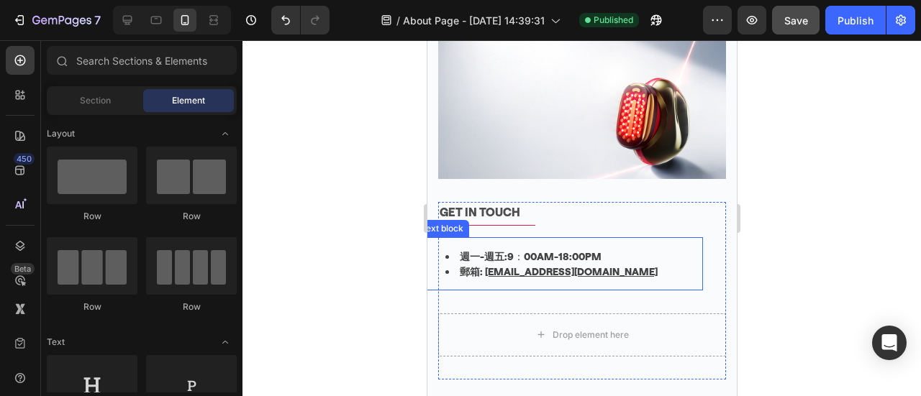
scroll to position [1916, 0]
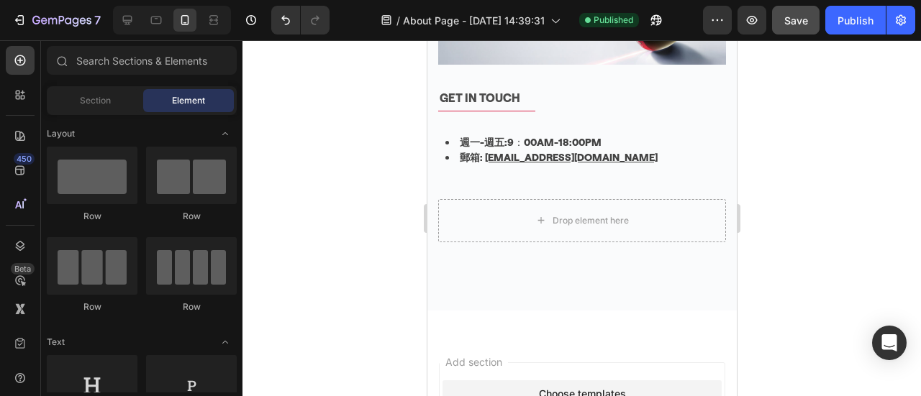
click at [803, 196] on div at bounding box center [581, 218] width 679 height 356
drag, startPoint x: 851, startPoint y: 24, endPoint x: 826, endPoint y: 2, distance: 32.6
click at [851, 23] on div "Publish" at bounding box center [856, 20] width 36 height 15
click at [126, 21] on icon at bounding box center [127, 20] width 14 height 14
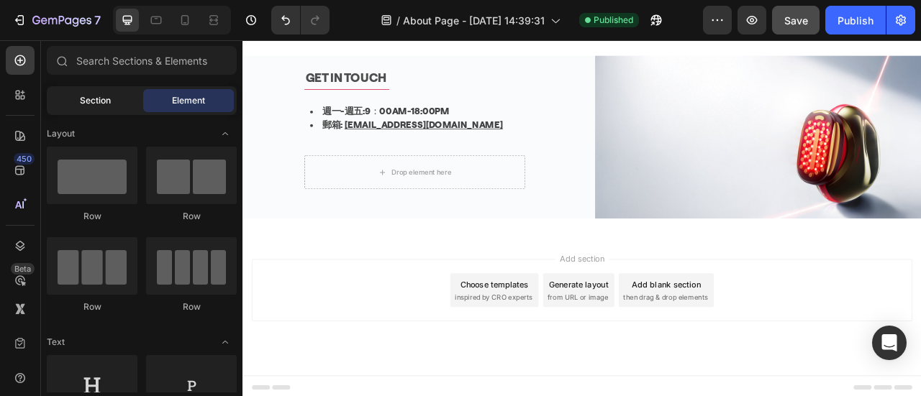
click at [111, 103] on div "Section" at bounding box center [95, 100] width 91 height 23
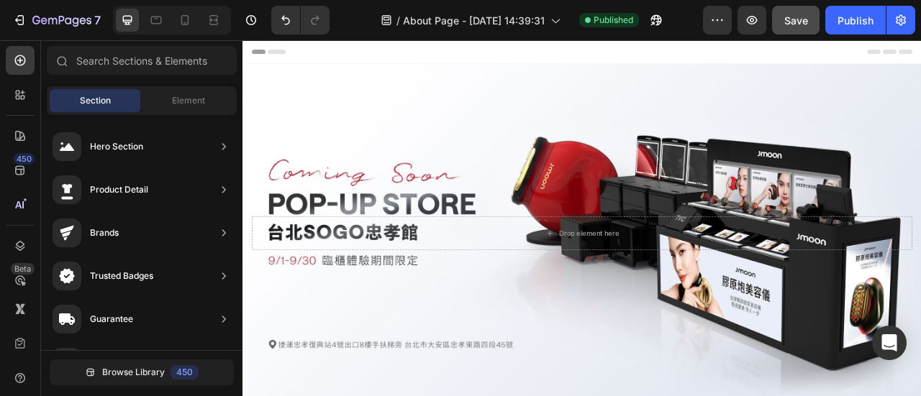
click at [920, 58] on div "Header" at bounding box center [674, 54] width 840 height 29
click at [714, 17] on icon "button" at bounding box center [717, 20] width 14 height 14
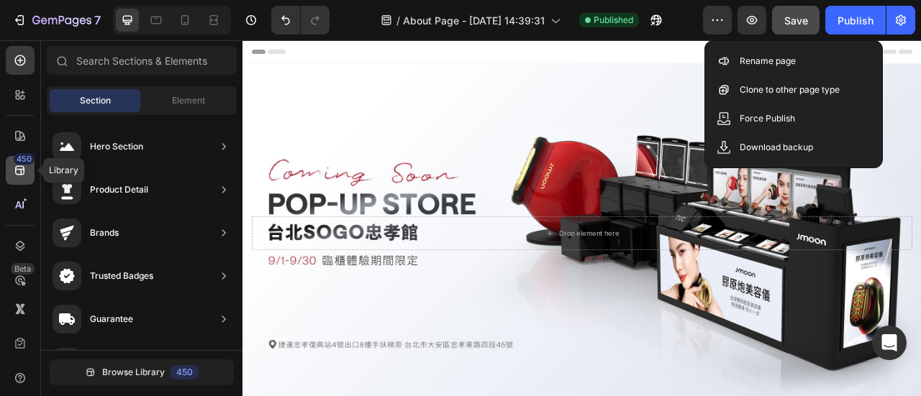
click at [30, 162] on div "450" at bounding box center [24, 159] width 21 height 12
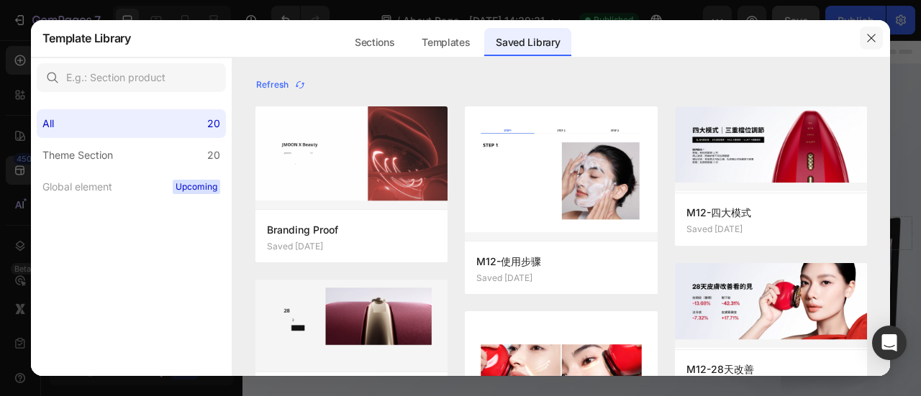
click at [876, 39] on icon "button" at bounding box center [872, 38] width 12 height 12
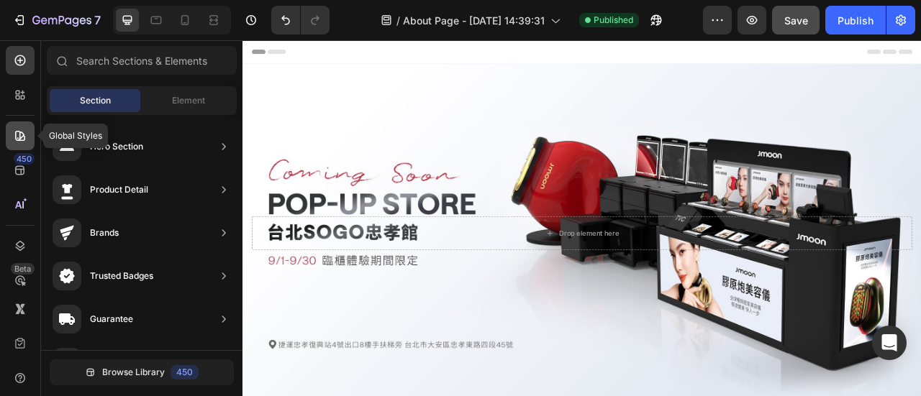
click at [24, 139] on icon at bounding box center [20, 136] width 10 height 10
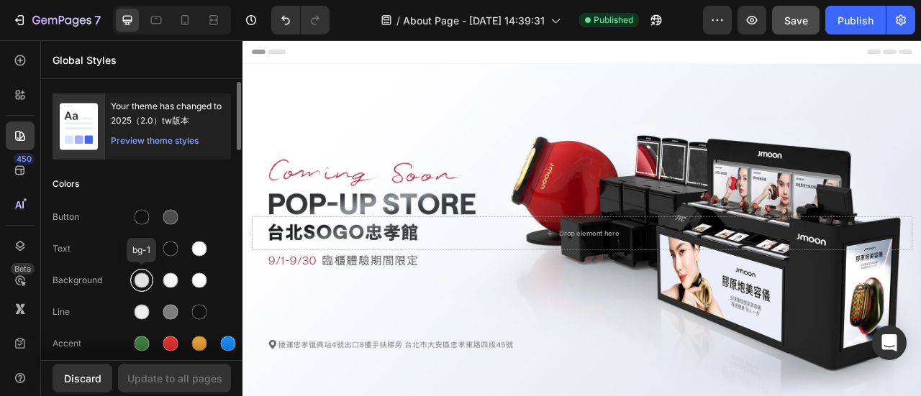
click at [140, 282] on div at bounding box center [142, 280] width 15 height 15
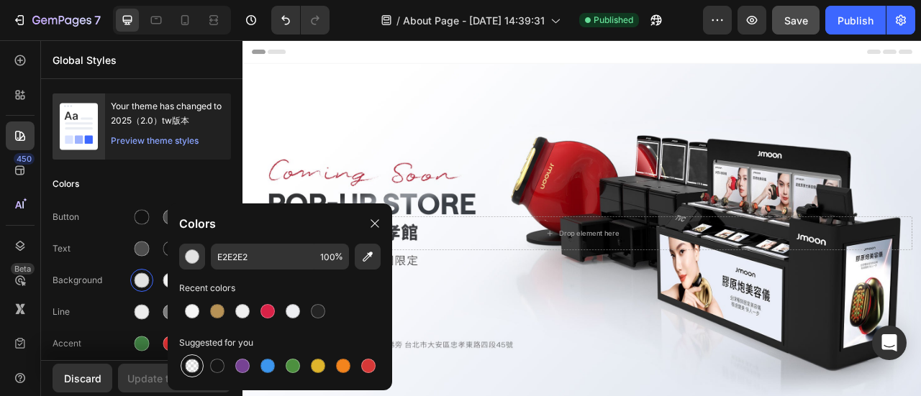
click at [190, 368] on div at bounding box center [192, 366] width 14 height 14
type input "000000"
type input "0"
click at [371, 224] on icon at bounding box center [375, 224] width 12 height 12
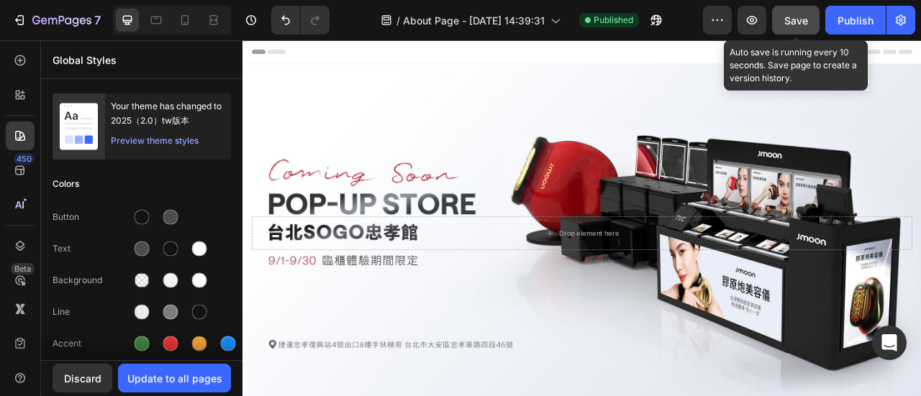
click at [810, 20] on button "Save" at bounding box center [795, 20] width 47 height 29
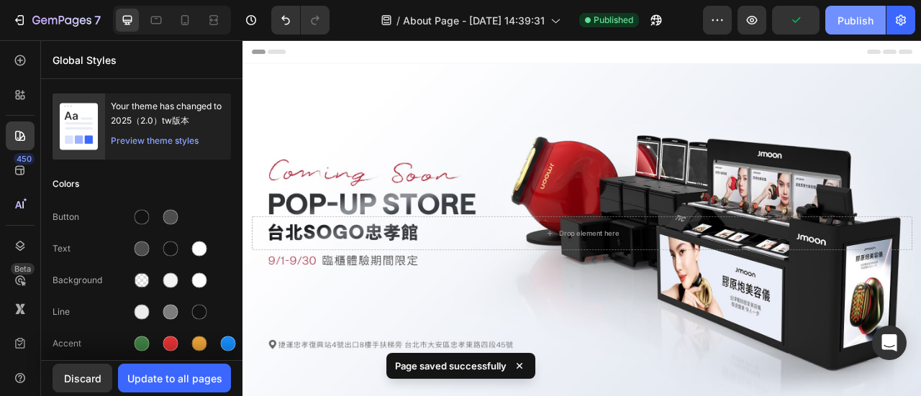
click at [853, 20] on div "Publish" at bounding box center [856, 20] width 36 height 15
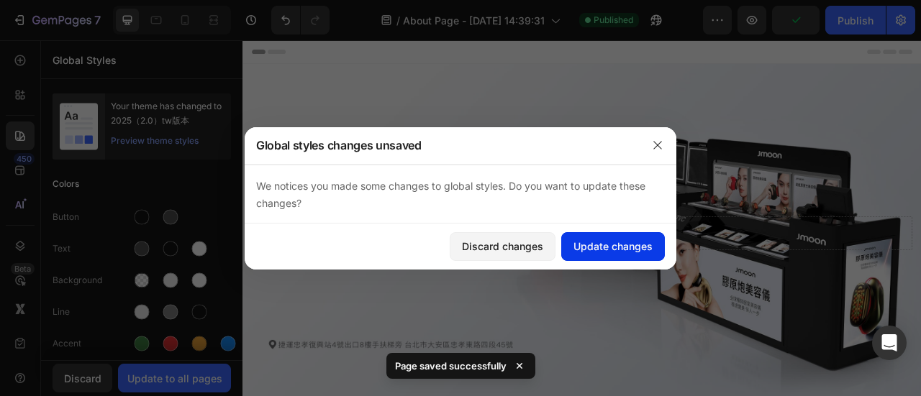
click at [607, 245] on div "Update changes" at bounding box center [612, 246] width 79 height 15
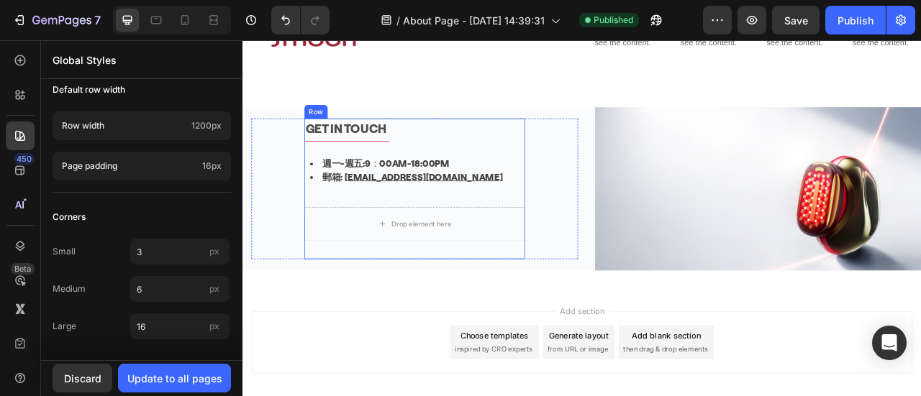
scroll to position [1359, 0]
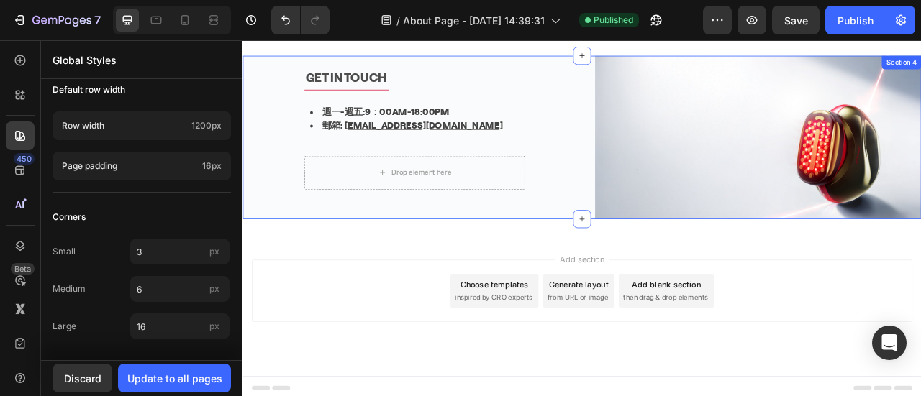
click at [640, 253] on div "GET IN TOUCH Text block Title Line 週一-週五: 9：00AM-18:00PM 郵箱: [EMAIL_ADDRESS][DO…" at bounding box center [461, 164] width 416 height 208
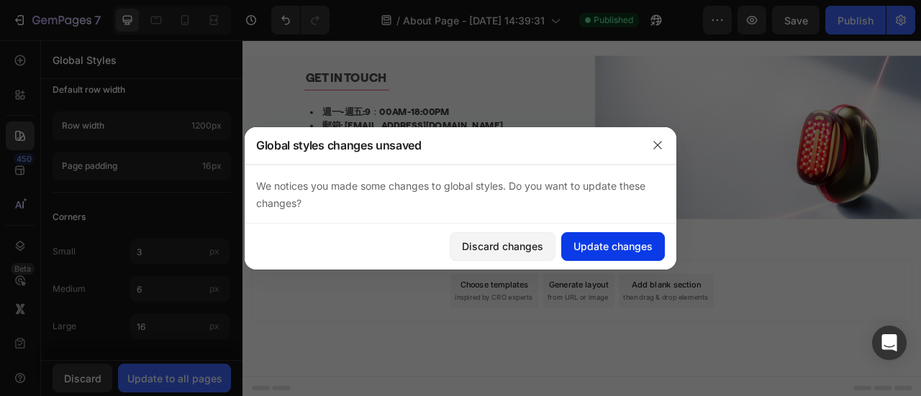
click at [617, 245] on div "Update changes" at bounding box center [612, 246] width 79 height 15
drag, startPoint x: 672, startPoint y: 297, endPoint x: 802, endPoint y: 253, distance: 137.0
click at [672, 297] on div "Add section Choose templates inspired by CRO experts Generate layout from URL o…" at bounding box center [673, 379] width 863 height 177
click at [622, 237] on button "Update changes" at bounding box center [613, 246] width 104 height 29
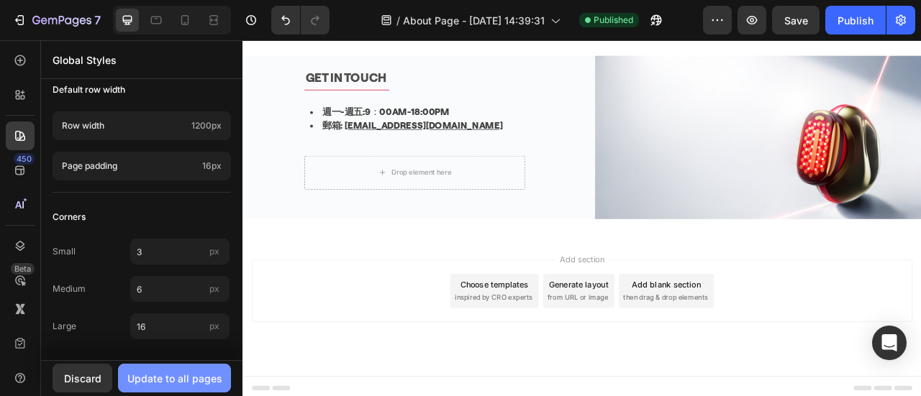
click at [158, 381] on div "Update to all pages" at bounding box center [174, 378] width 95 height 15
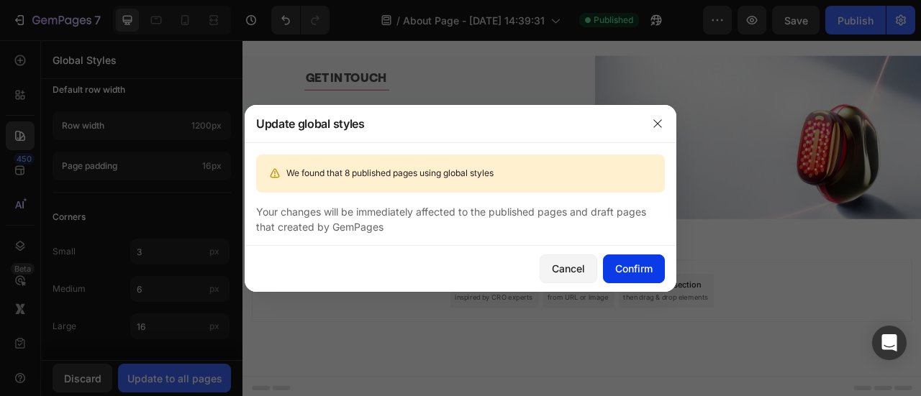
drag, startPoint x: 630, startPoint y: 270, endPoint x: 622, endPoint y: 258, distance: 14.4
click at [630, 270] on div "Confirm" at bounding box center [633, 268] width 37 height 15
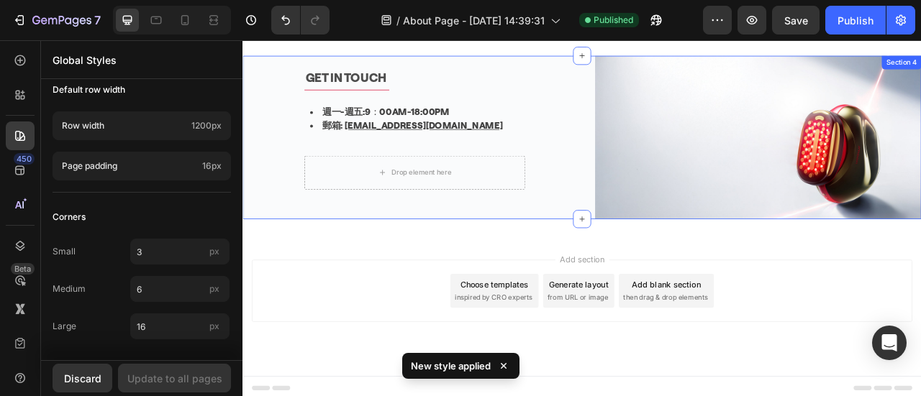
click at [406, 257] on div "GET IN TOUCH Text block Title Line 週一-週五: 9：00AM-18:00PM 郵箱: [EMAIL_ADDRESS][DO…" at bounding box center [461, 164] width 416 height 208
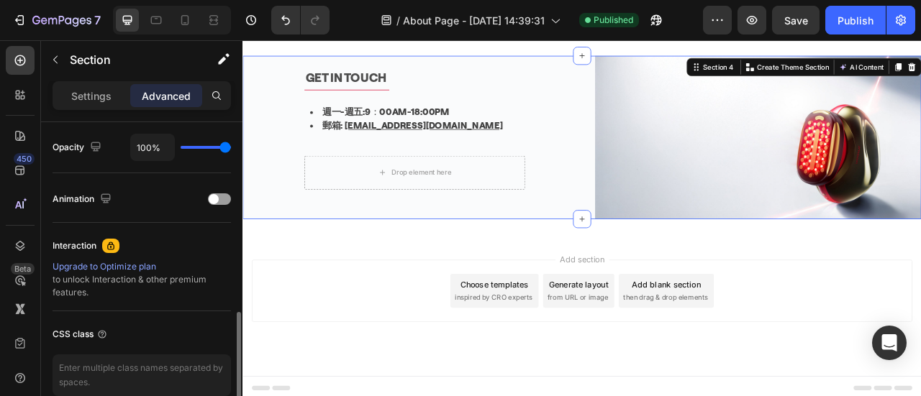
scroll to position [432, 0]
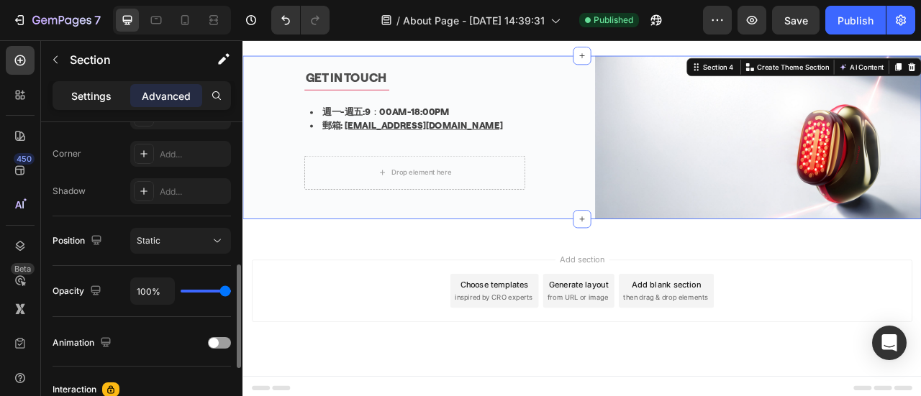
click at [109, 95] on p "Settings" at bounding box center [91, 96] width 40 height 15
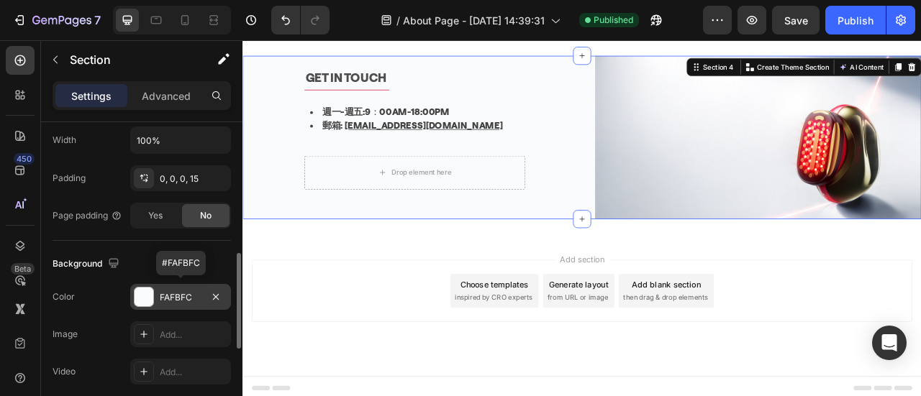
click at [145, 299] on div at bounding box center [144, 297] width 19 height 19
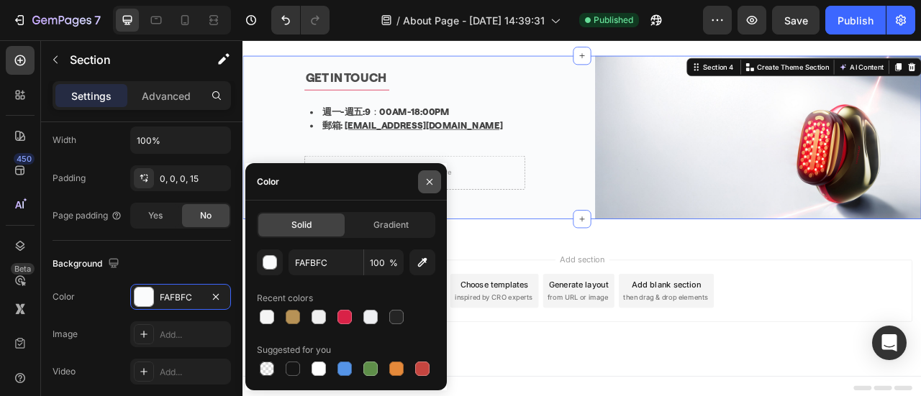
drag, startPoint x: 430, startPoint y: 183, endPoint x: 500, endPoint y: 225, distance: 81.7
click at [430, 183] on icon "button" at bounding box center [430, 182] width 6 height 6
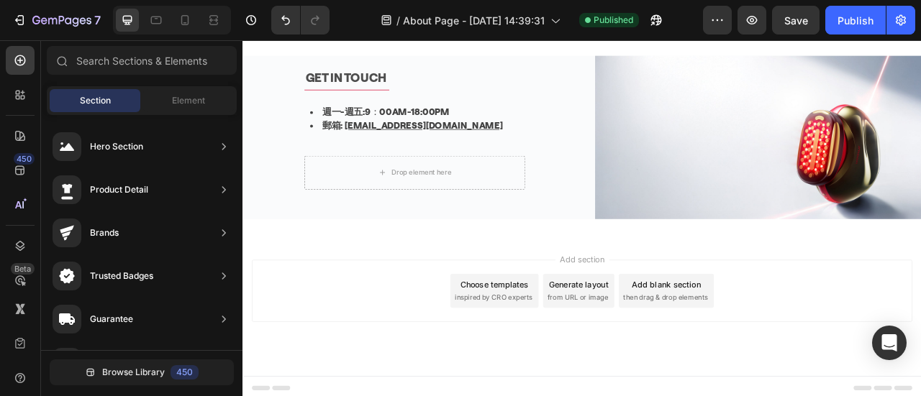
click at [900, 396] on div "Add section Choose templates inspired by CRO experts Generate layout from URL o…" at bounding box center [673, 379] width 863 height 177
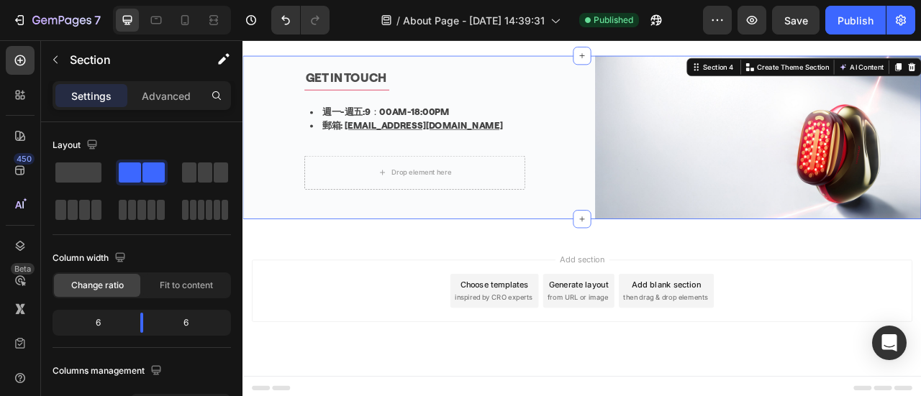
click at [625, 253] on div "GET IN TOUCH Text block Title Line 週一-週五: 9：00AM-18:00PM 郵箱: [EMAIL_ADDRESS][DO…" at bounding box center [461, 164] width 416 height 208
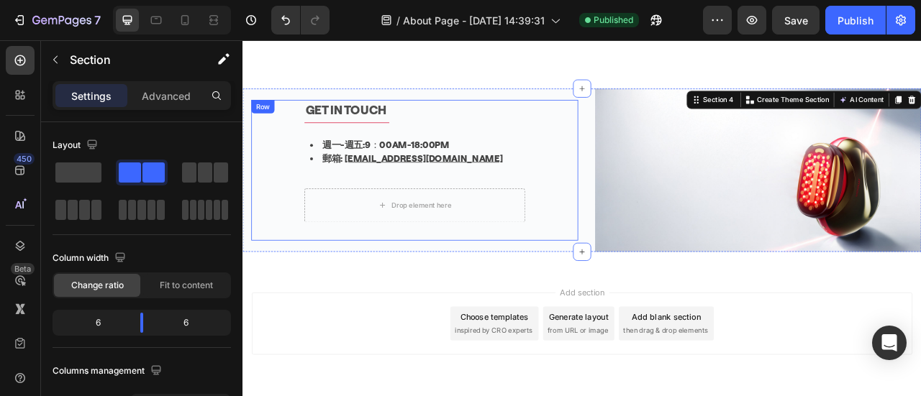
scroll to position [1287, 0]
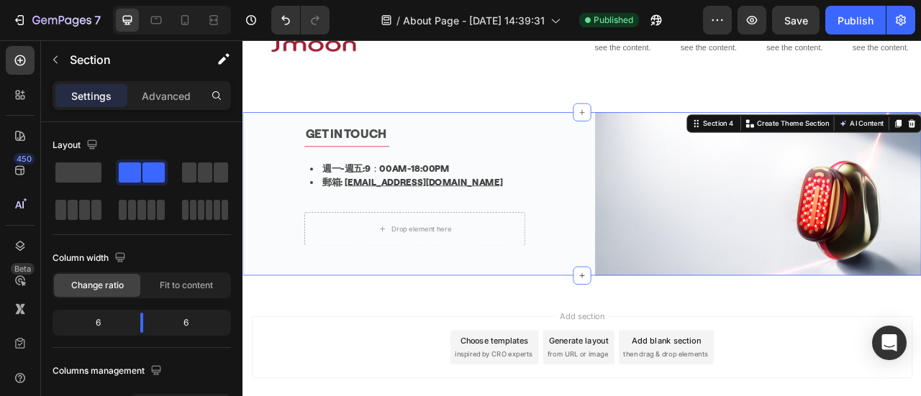
click at [650, 134] on div "GET IN TOUCH Text block Title Line 週一-週五: 9：00AM-18:00PM 郵箱: [EMAIL_ADDRESS][DO…" at bounding box center [461, 236] width 416 height 208
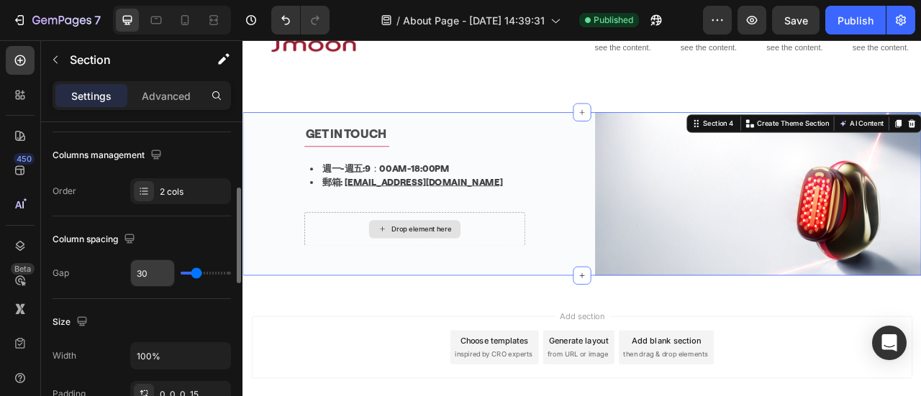
scroll to position [432, 0]
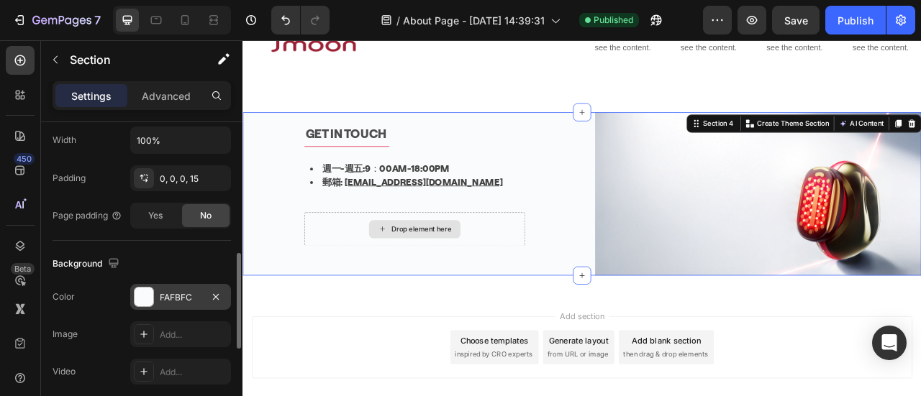
click at [145, 289] on div at bounding box center [144, 297] width 19 height 19
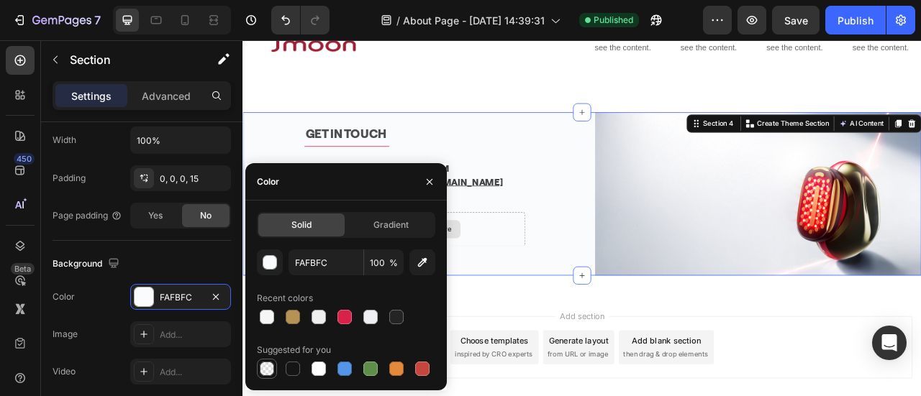
click at [270, 368] on div at bounding box center [267, 369] width 14 height 14
type input "000000"
type input "0"
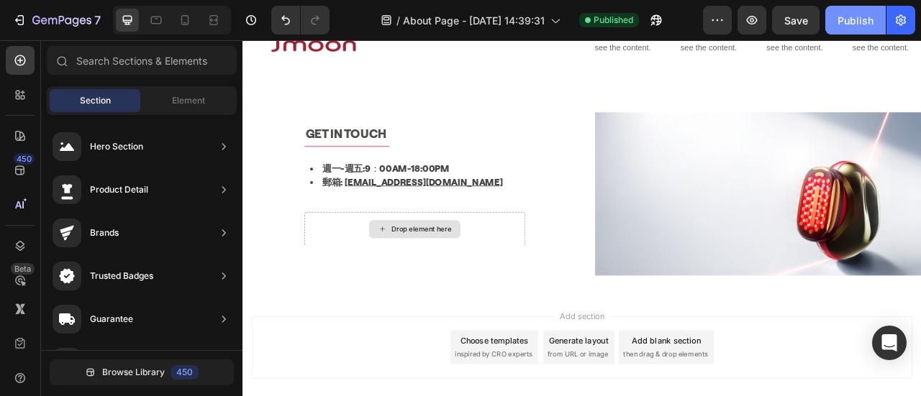
click at [848, 18] on div "Publish" at bounding box center [856, 20] width 36 height 15
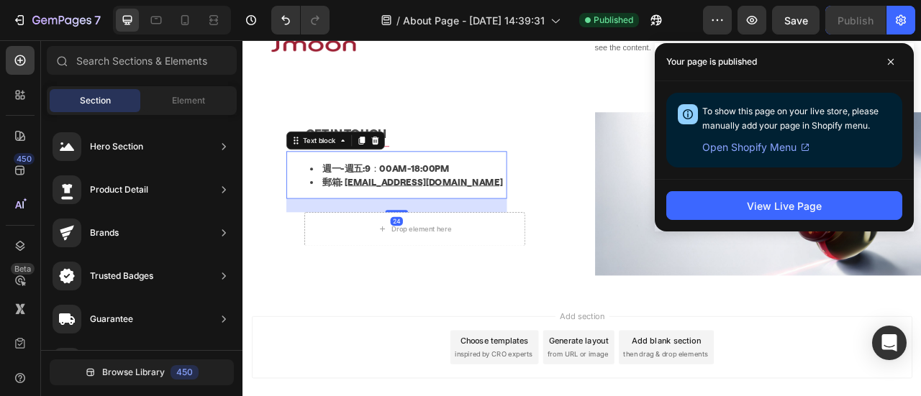
click at [363, 217] on strong "郵箱:" at bounding box center [357, 220] width 26 height 14
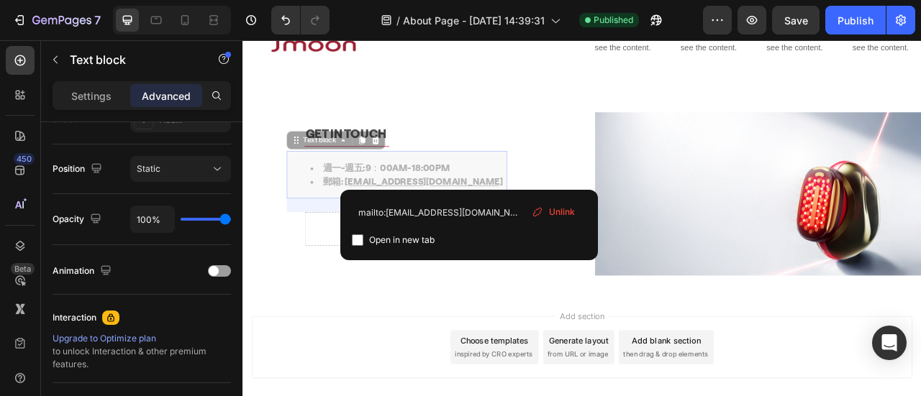
scroll to position [1274, 0]
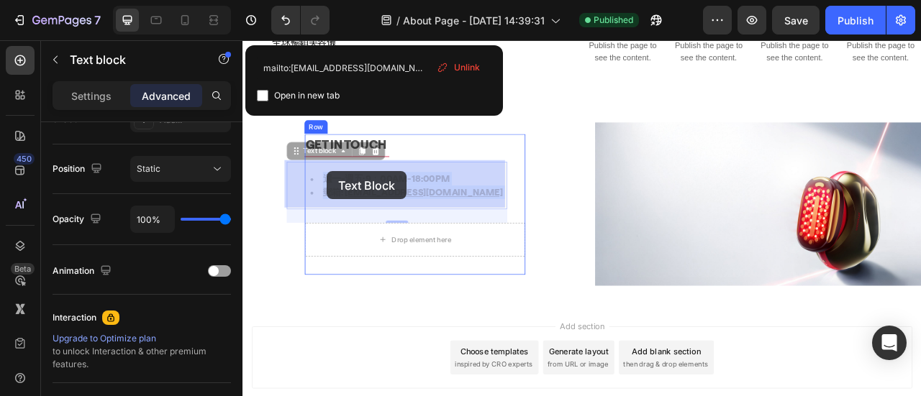
drag, startPoint x: 549, startPoint y: 216, endPoint x: 350, endPoint y: 207, distance: 199.5
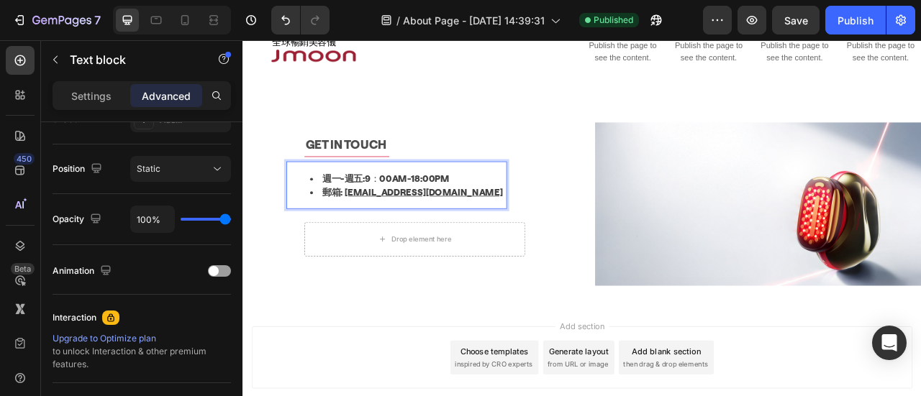
click at [539, 219] on li "週一-週五: 9：00AM-18:00PM" at bounding box center [452, 215] width 249 height 17
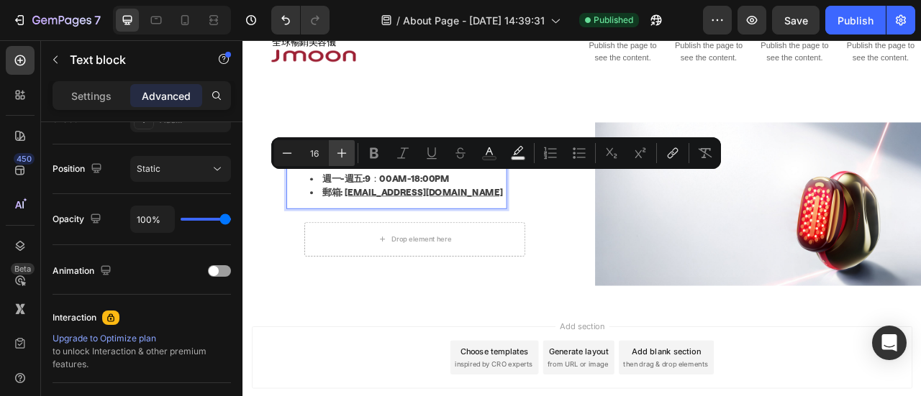
click at [345, 150] on icon "Editor contextual toolbar" at bounding box center [342, 153] width 14 height 14
type input "16"
click at [321, 212] on ul "週一-週五: 9：00AM-18:00PM 郵箱: [EMAIL_ADDRESS][DOMAIN_NAME]" at bounding box center [438, 224] width 278 height 35
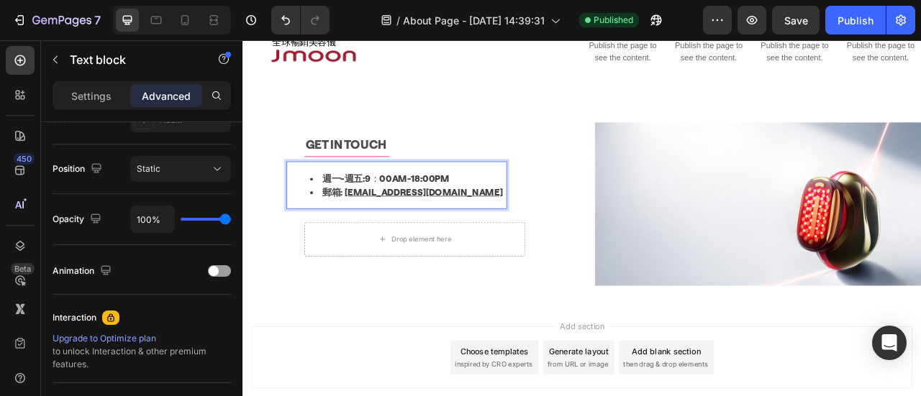
click at [321, 212] on ul "週一-週五: 9：00AM-18:00PM 郵箱: [EMAIL_ADDRESS][DOMAIN_NAME]" at bounding box center [438, 224] width 278 height 35
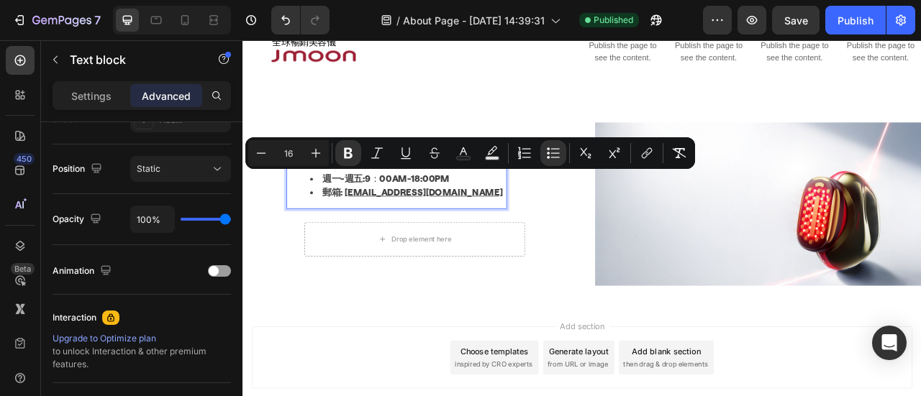
click at [330, 214] on li "週一-週五: 9：00AM-18:00PM" at bounding box center [452, 215] width 249 height 17
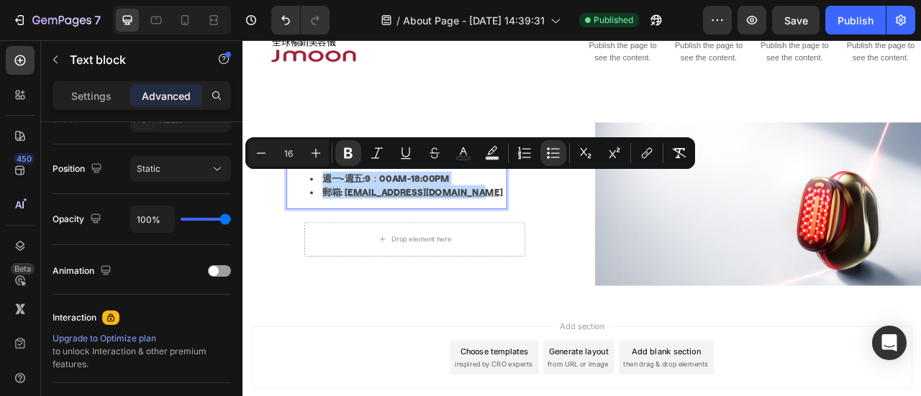
drag, startPoint x: 337, startPoint y: 210, endPoint x: 671, endPoint y: 205, distance: 334.6
click at [558, 233] on ul "週一-週五: 9：00AM-18:00PM 郵箱: [EMAIL_ADDRESS][DOMAIN_NAME]" at bounding box center [438, 224] width 278 height 35
click at [319, 155] on icon "Editor contextual toolbar" at bounding box center [316, 153] width 14 height 14
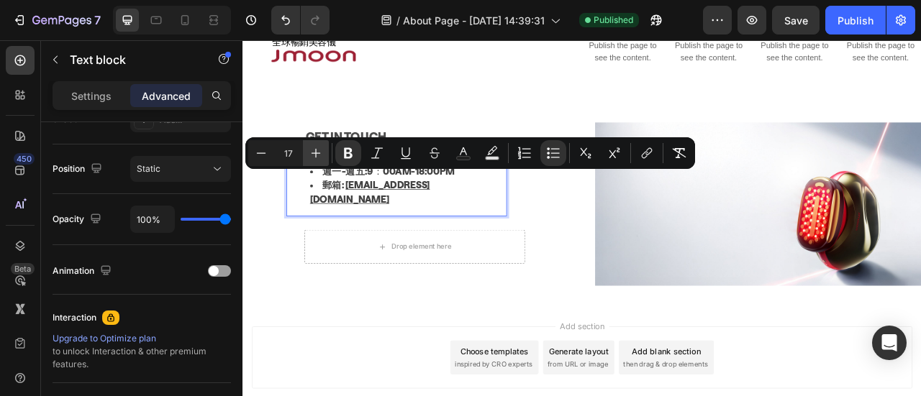
click at [319, 155] on icon "Editor contextual toolbar" at bounding box center [316, 153] width 14 height 14
type input "18"
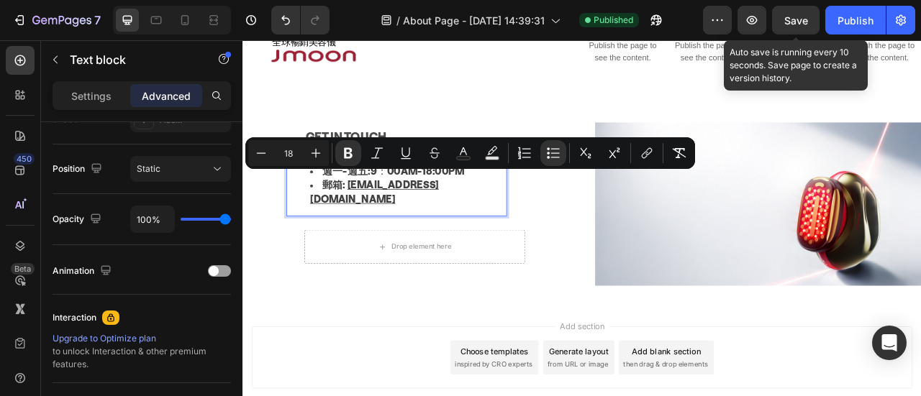
click at [796, 18] on span "Save" at bounding box center [796, 20] width 24 height 12
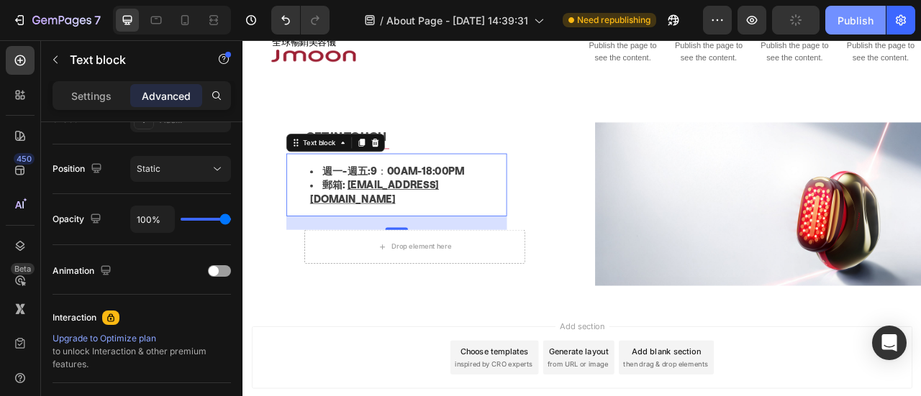
click at [863, 15] on div "Publish" at bounding box center [856, 20] width 36 height 15
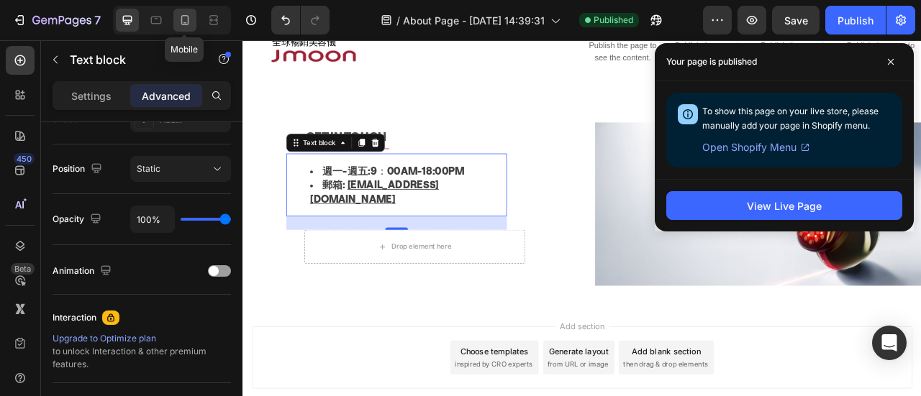
click at [182, 21] on icon at bounding box center [185, 20] width 14 height 14
type input "0"
type input "32"
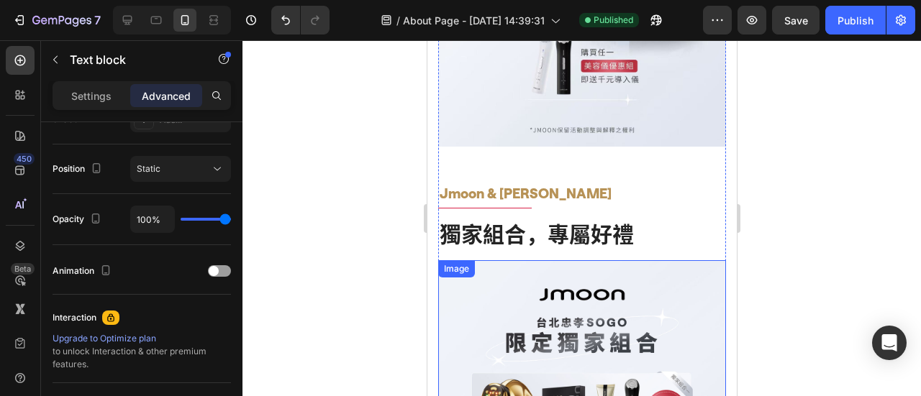
scroll to position [858, 0]
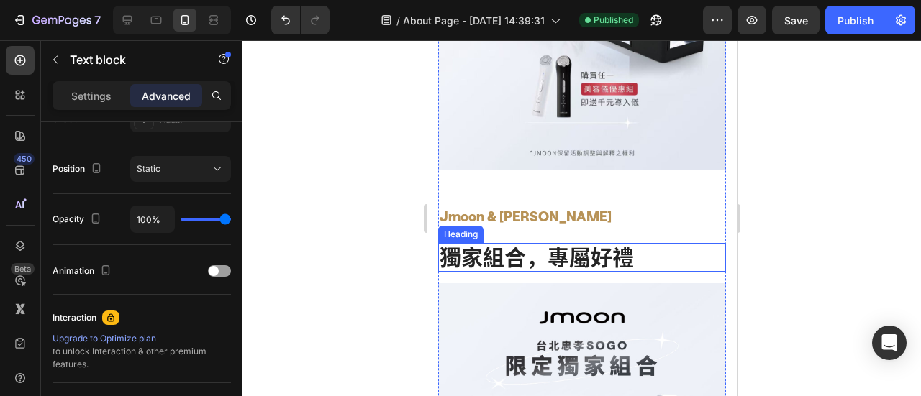
click at [580, 243] on h2 "獨家組合，專屬好禮" at bounding box center [581, 257] width 288 height 29
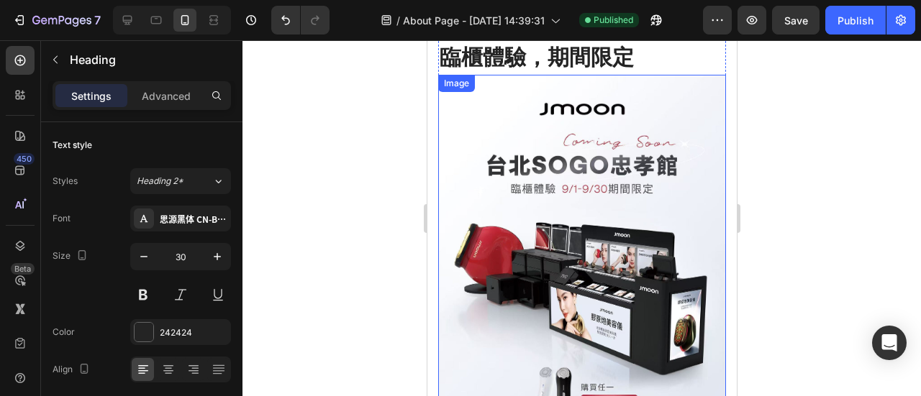
scroll to position [426, 0]
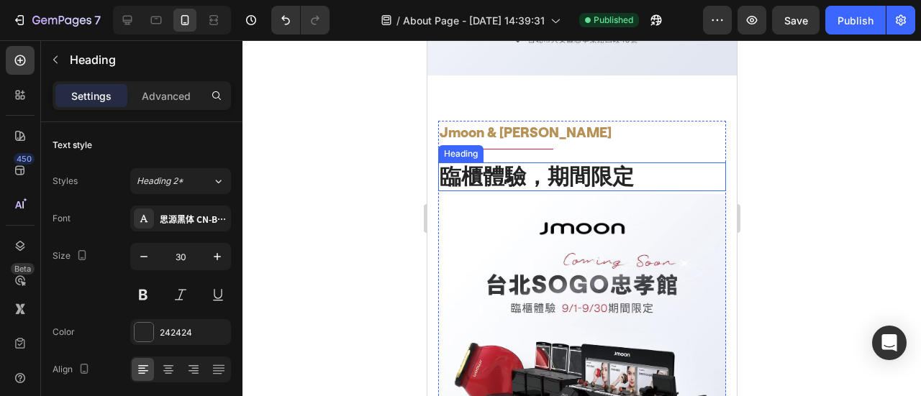
click at [606, 179] on h2 "臨櫃體驗，期間限定" at bounding box center [581, 177] width 288 height 29
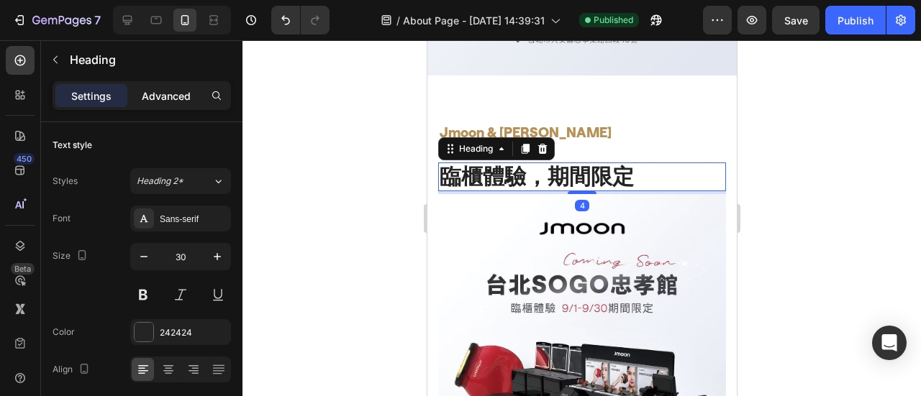
click at [183, 100] on p "Advanced" at bounding box center [166, 96] width 49 height 15
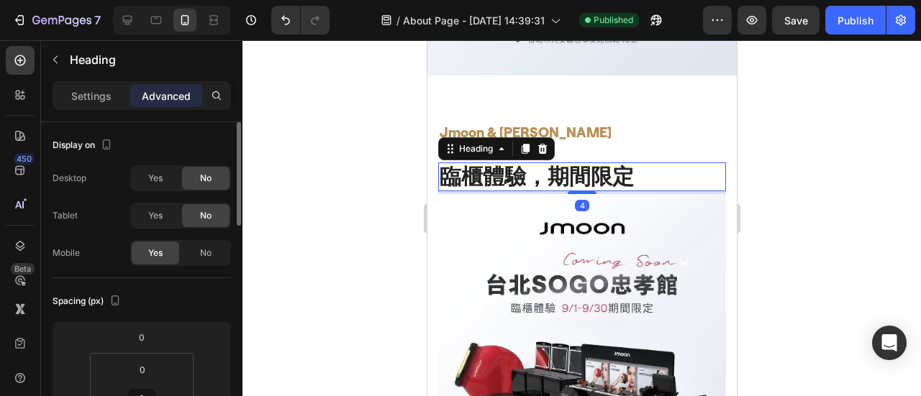
scroll to position [144, 0]
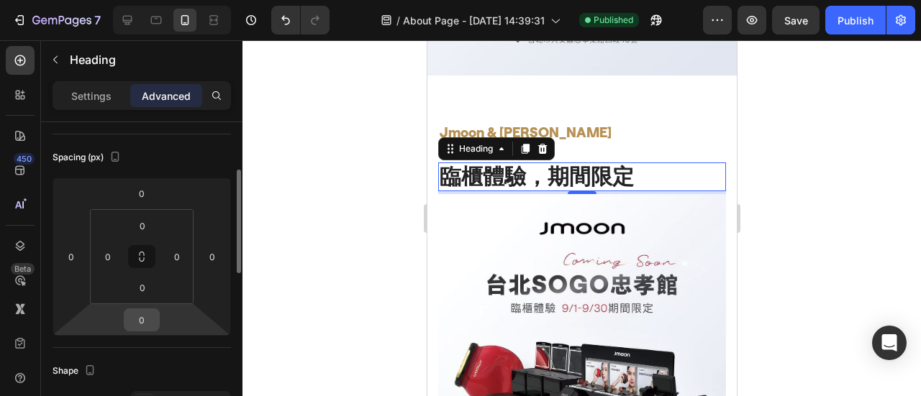
click at [151, 320] on input "0" at bounding box center [141, 320] width 29 height 22
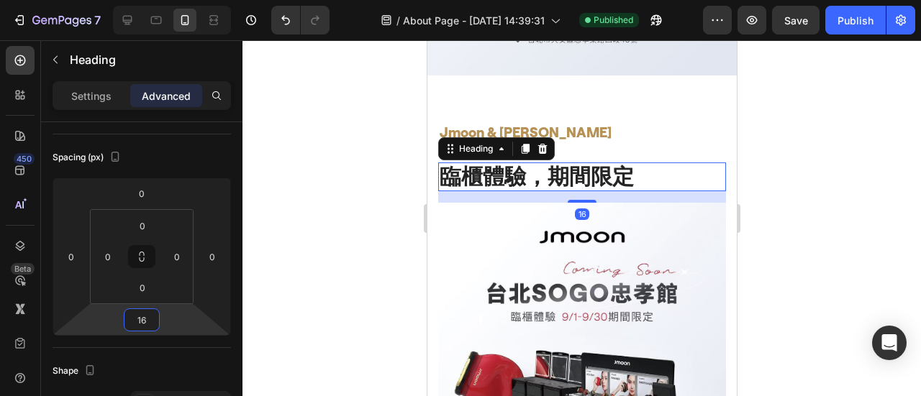
type input "16"
click at [874, 214] on div at bounding box center [581, 218] width 679 height 356
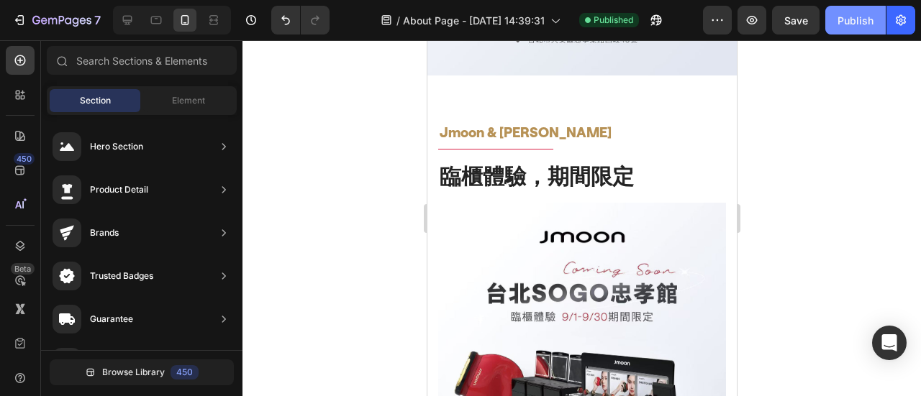
click at [851, 15] on div "Publish" at bounding box center [856, 20] width 36 height 15
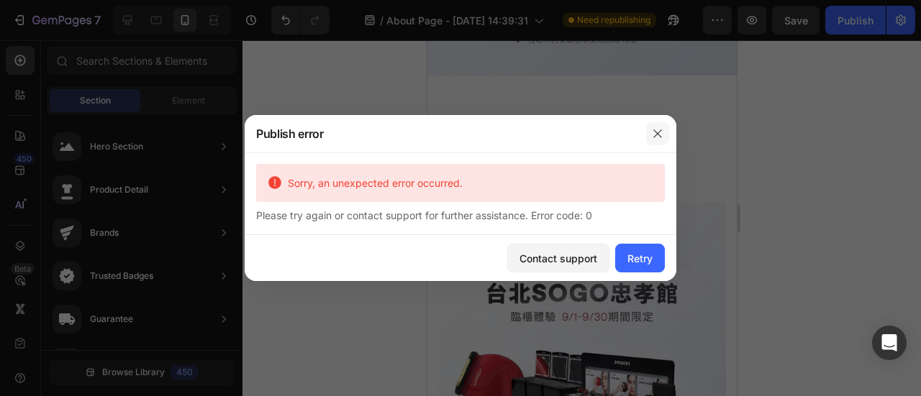
click at [663, 129] on icon "button" at bounding box center [658, 134] width 12 height 12
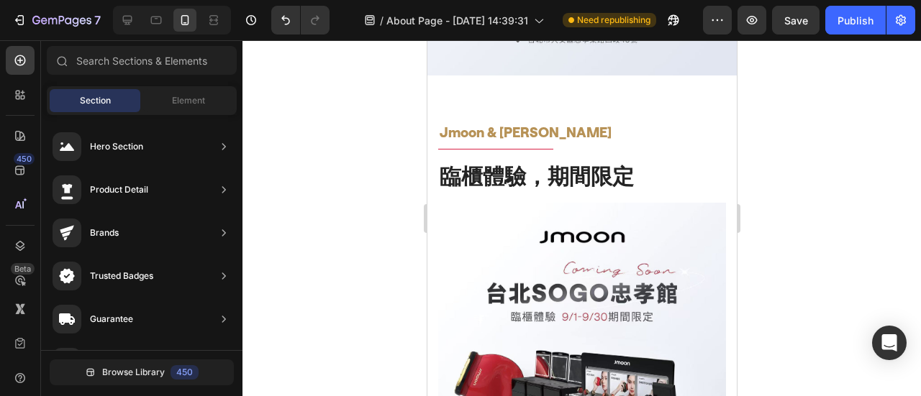
drag, startPoint x: 809, startPoint y: 133, endPoint x: 842, endPoint y: 26, distance: 112.2
click at [807, 130] on div at bounding box center [581, 218] width 679 height 356
click at [849, 28] on button "Publish" at bounding box center [855, 20] width 60 height 29
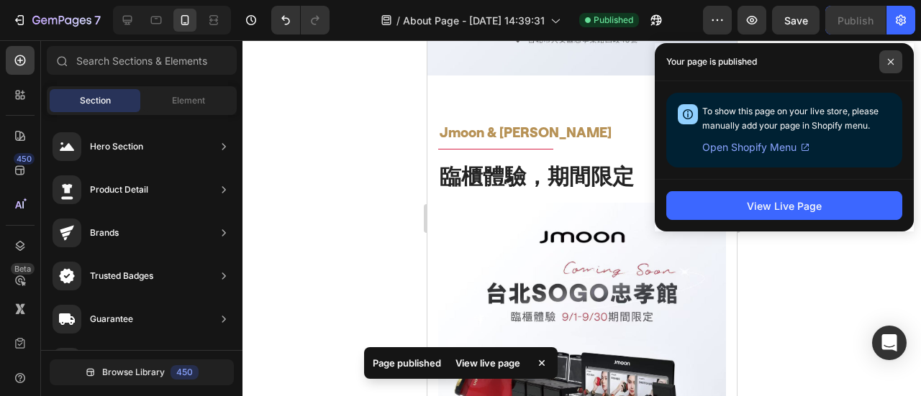
click at [894, 60] on icon at bounding box center [890, 61] width 7 height 7
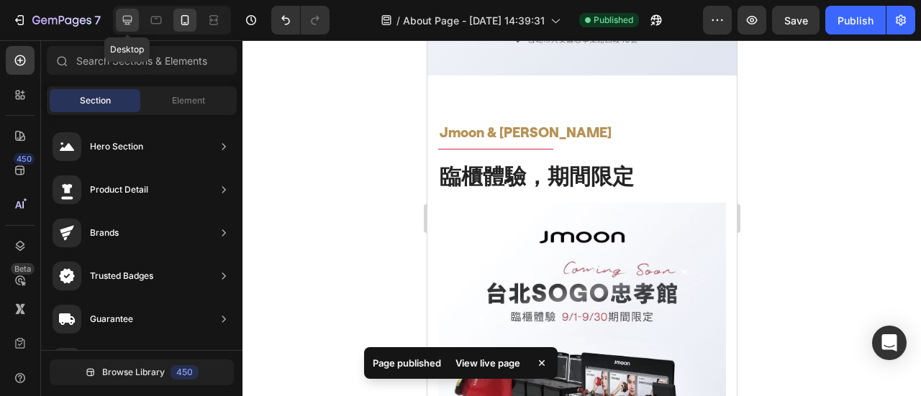
click at [131, 17] on icon at bounding box center [127, 20] width 14 height 14
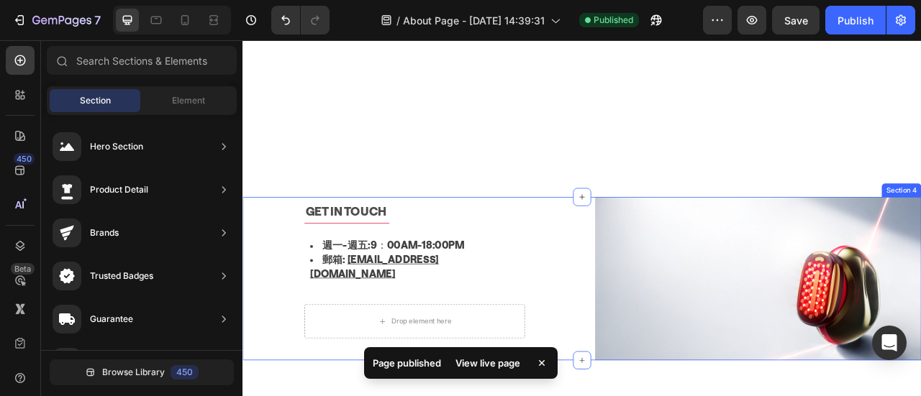
scroll to position [1359, 0]
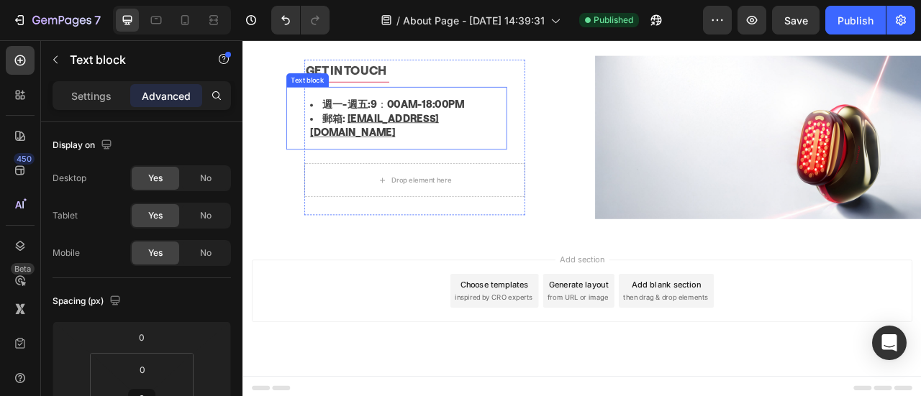
click at [569, 143] on li "郵箱: [EMAIL_ADDRESS][DOMAIN_NAME]" at bounding box center [452, 148] width 249 height 36
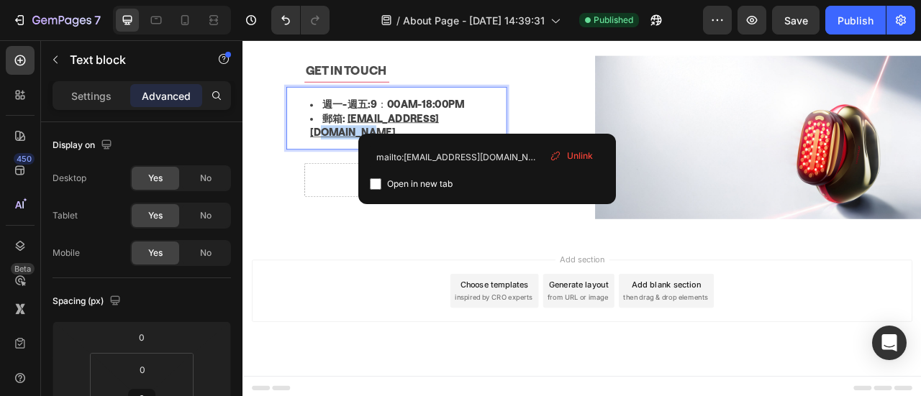
scroll to position [1346, 0]
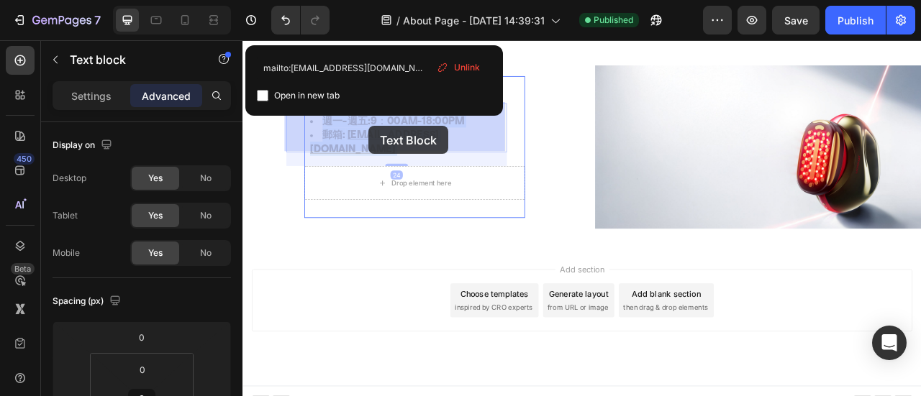
drag, startPoint x: 563, startPoint y: 148, endPoint x: 633, endPoint y: 155, distance: 70.9
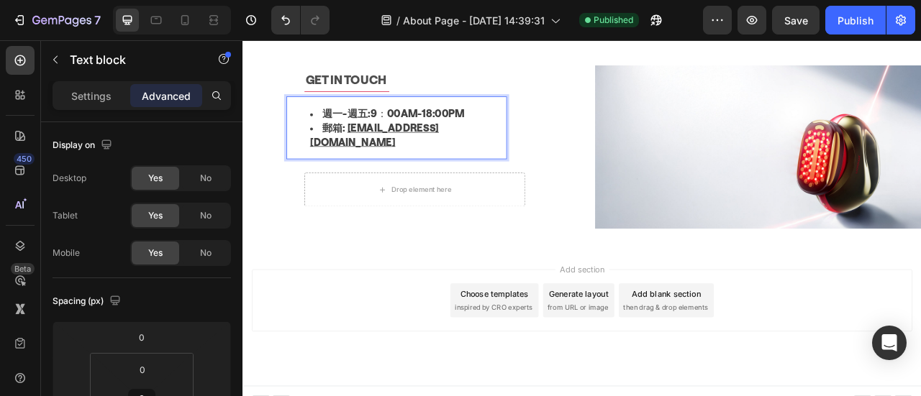
click at [337, 163] on li "郵箱: [EMAIL_ADDRESS][DOMAIN_NAME]" at bounding box center [452, 160] width 249 height 36
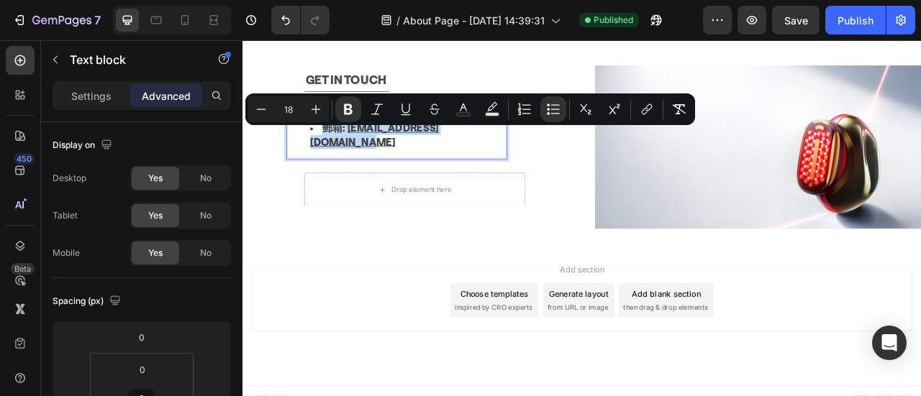
drag, startPoint x: 335, startPoint y: 160, endPoint x: 561, endPoint y: 163, distance: 226.0
click at [561, 163] on li "郵箱: [EMAIL_ADDRESS][DOMAIN_NAME]" at bounding box center [452, 160] width 249 height 36
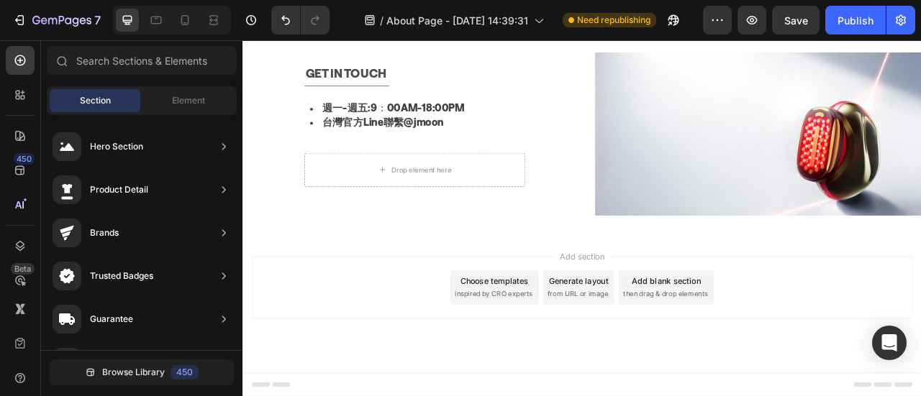
scroll to position [1223, 0]
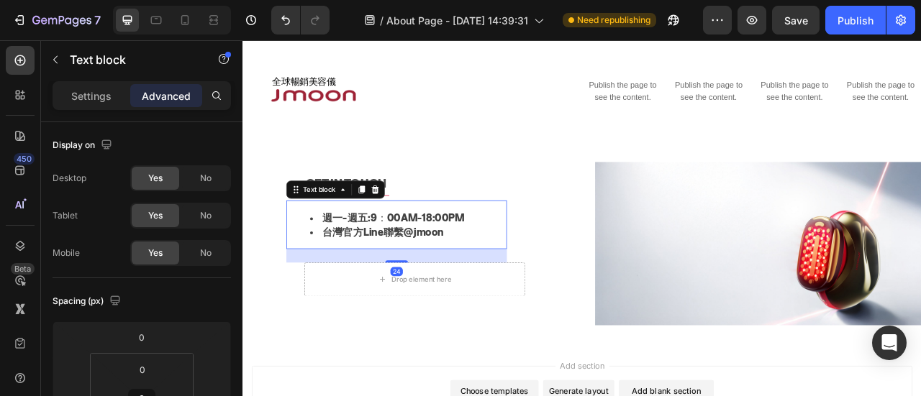
click at [499, 283] on li "台灣官方Line聯繫@jmoon" at bounding box center [452, 284] width 249 height 18
click at [507, 284] on li "台灣官方Line聯繫@jmoon" at bounding box center [452, 284] width 249 height 18
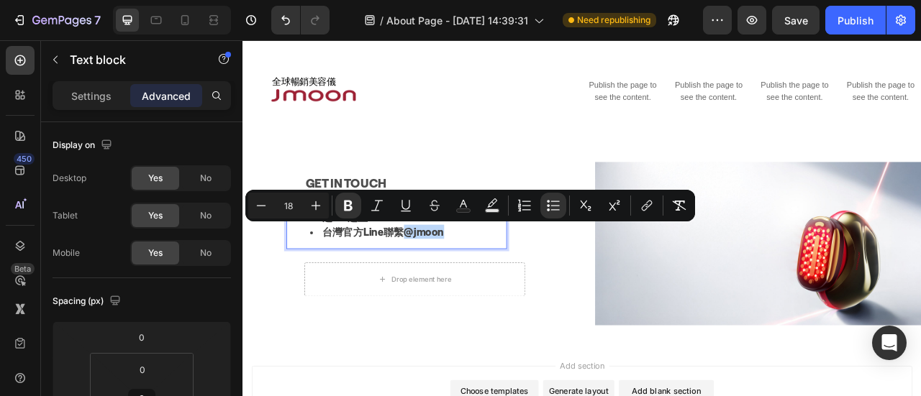
drag, startPoint x: 509, startPoint y: 284, endPoint x: 447, endPoint y: 282, distance: 61.9
click at [447, 282] on li "台灣官方Line聯繫@jmoon" at bounding box center [452, 284] width 249 height 18
click at [647, 205] on icon "Editor contextual toolbar" at bounding box center [645, 207] width 6 height 7
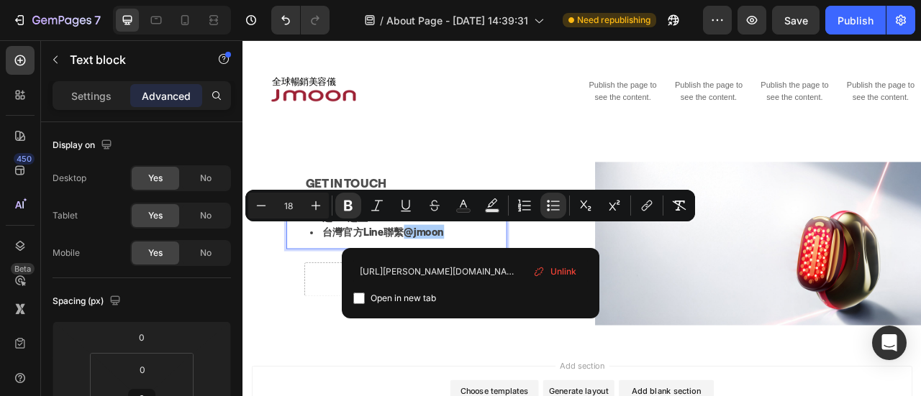
type input "[URL][PERSON_NAME][DOMAIN_NAME]"
click at [361, 297] on input "Editor contextual toolbar" at bounding box center [359, 299] width 12 height 12
checkbox input "true"
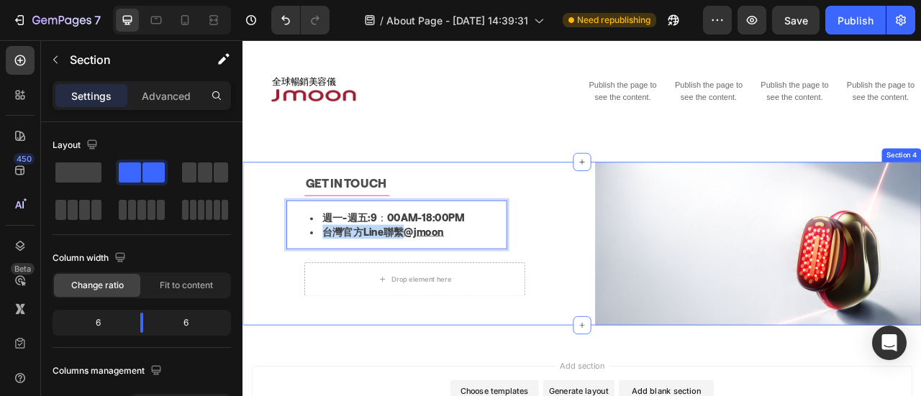
click at [317, 389] on div "GET IN TOUCH Text block Title Line 週一-週五: 9：00AM-18:00PM 台灣官方Line聯繫 @jmoon Text…" at bounding box center [461, 299] width 416 height 208
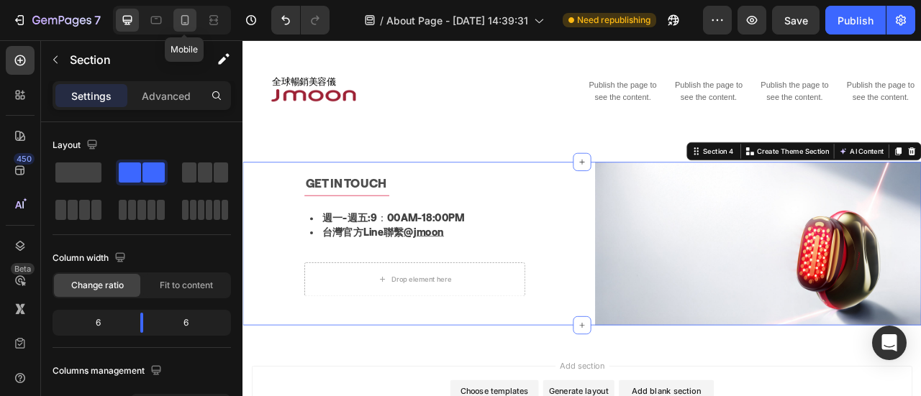
click at [183, 24] on icon at bounding box center [185, 20] width 8 height 10
type input "0"
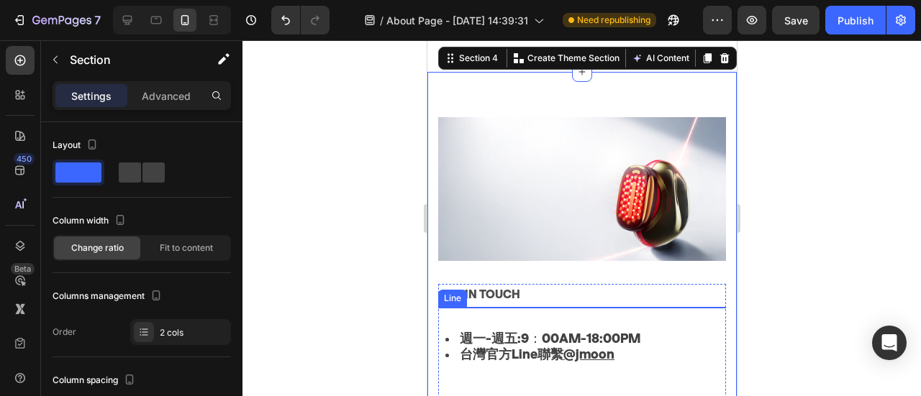
scroll to position [1531, 0]
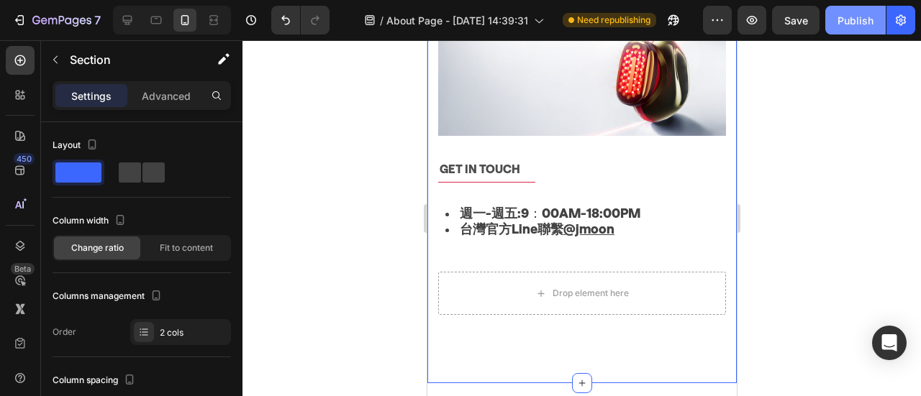
click at [869, 22] on div "Publish" at bounding box center [856, 20] width 36 height 15
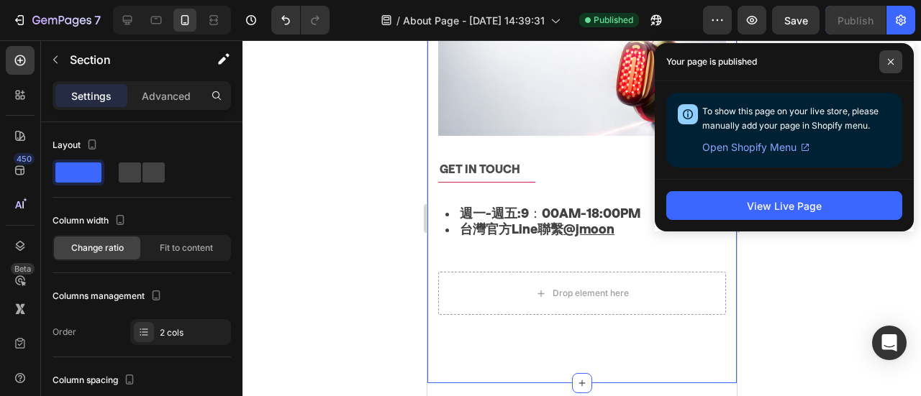
click at [892, 60] on icon at bounding box center [891, 62] width 6 height 6
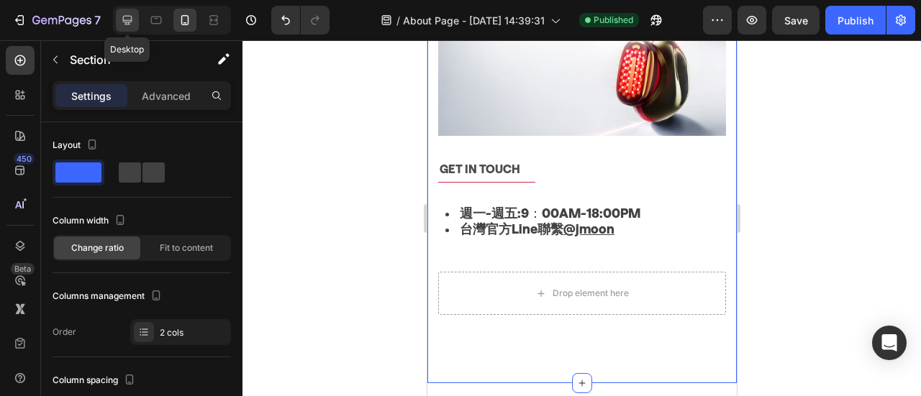
click at [122, 21] on icon at bounding box center [127, 20] width 14 height 14
type input "30"
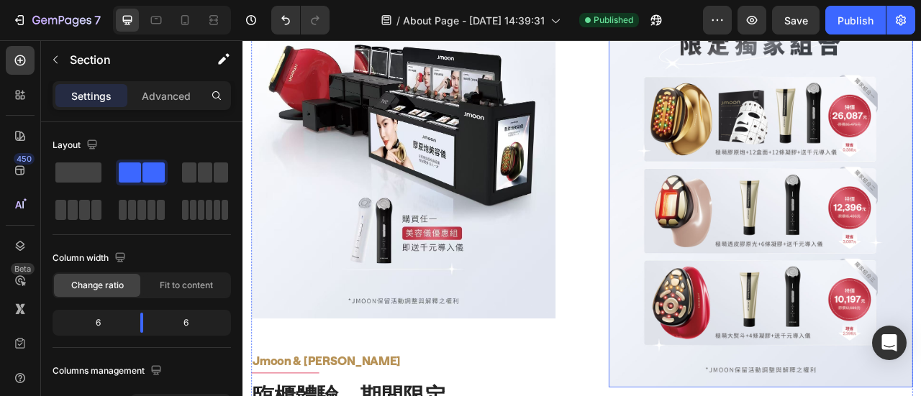
scroll to position [639, 0]
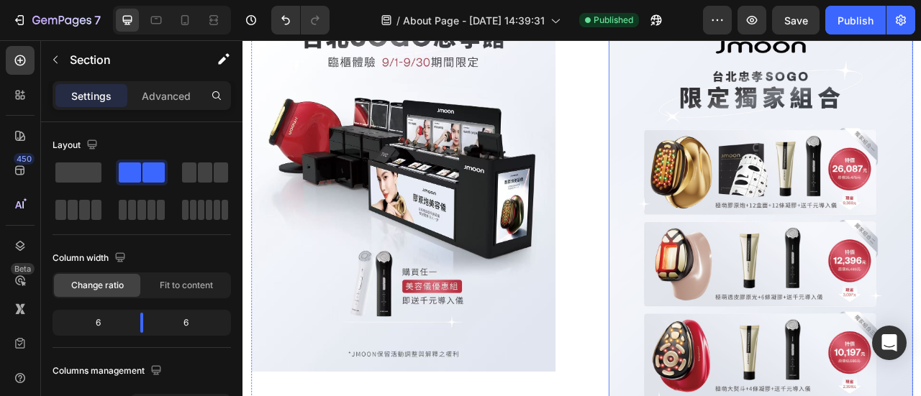
click at [920, 261] on img at bounding box center [901, 276] width 387 height 548
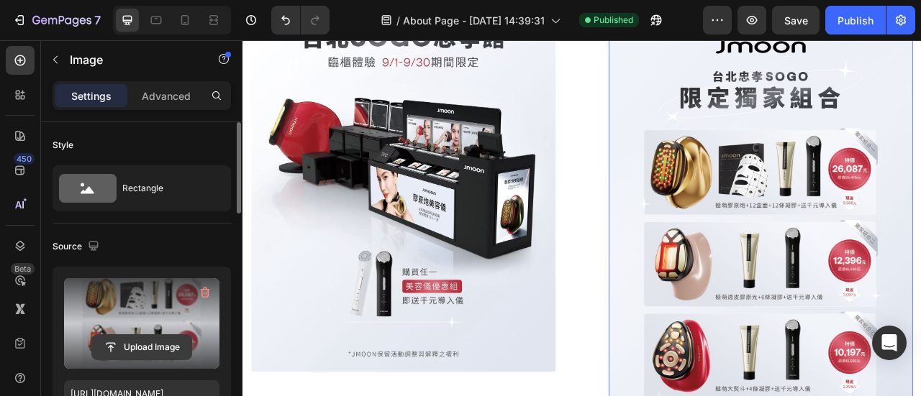
click at [142, 352] on input "file" at bounding box center [141, 347] width 99 height 24
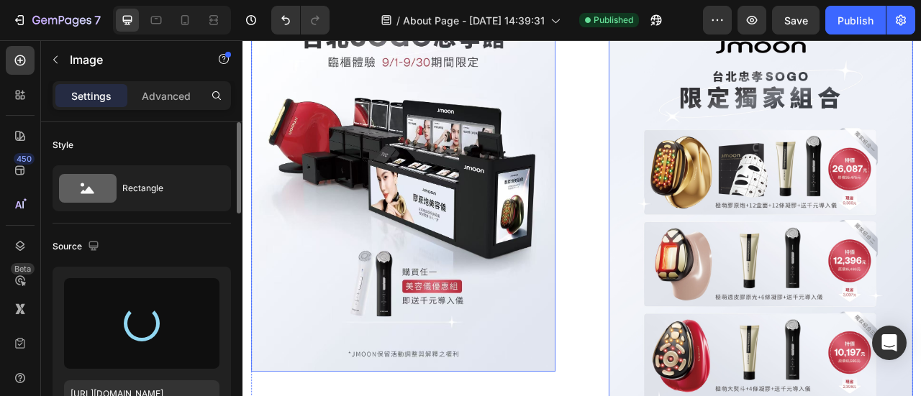
type input "[URL][DOMAIN_NAME]"
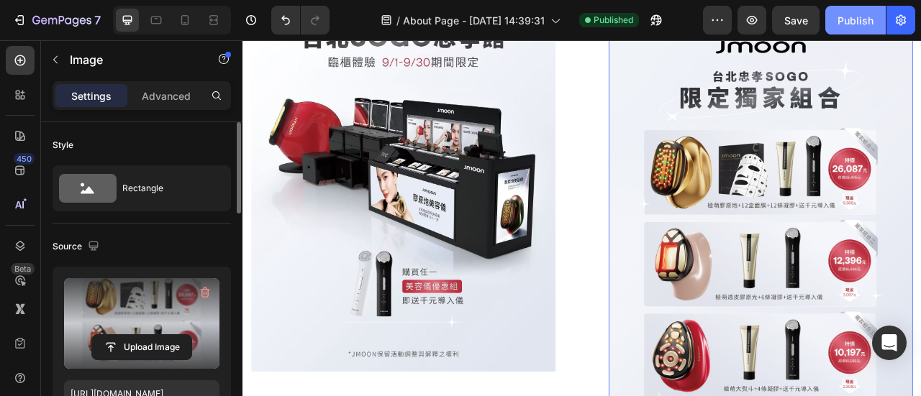
click at [845, 17] on div "Publish" at bounding box center [856, 20] width 36 height 15
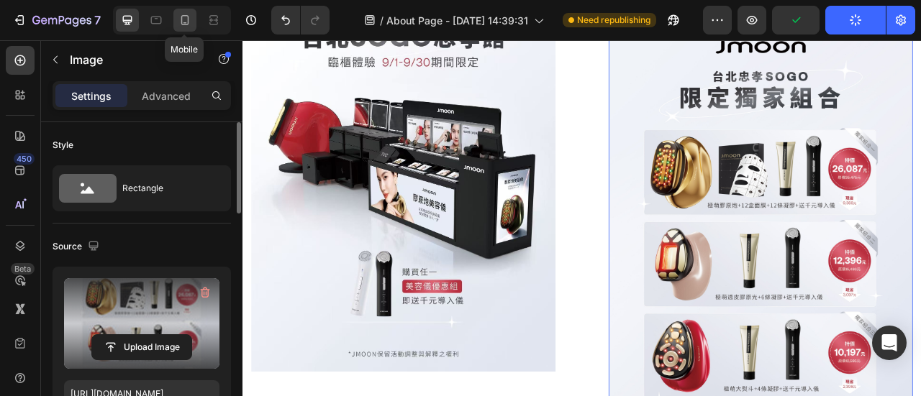
click at [186, 24] on icon at bounding box center [185, 20] width 14 height 14
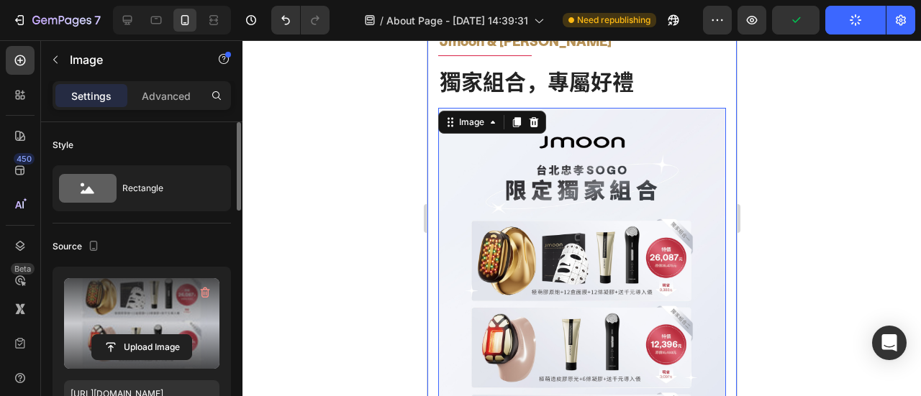
scroll to position [1043, 0]
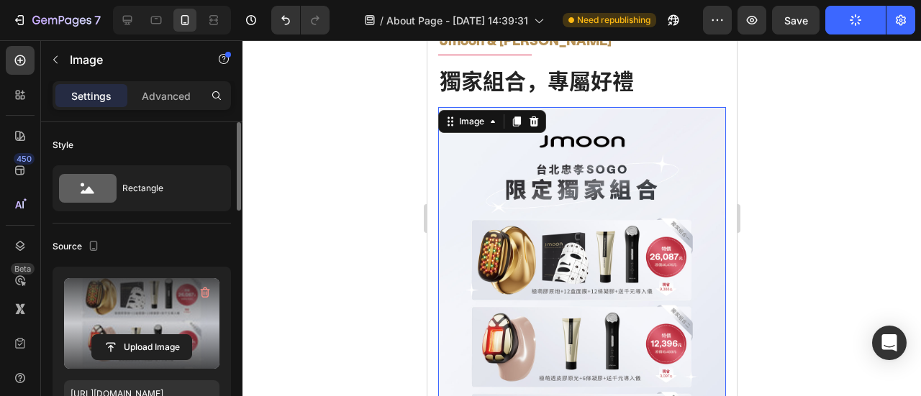
click at [806, 192] on div at bounding box center [581, 218] width 679 height 356
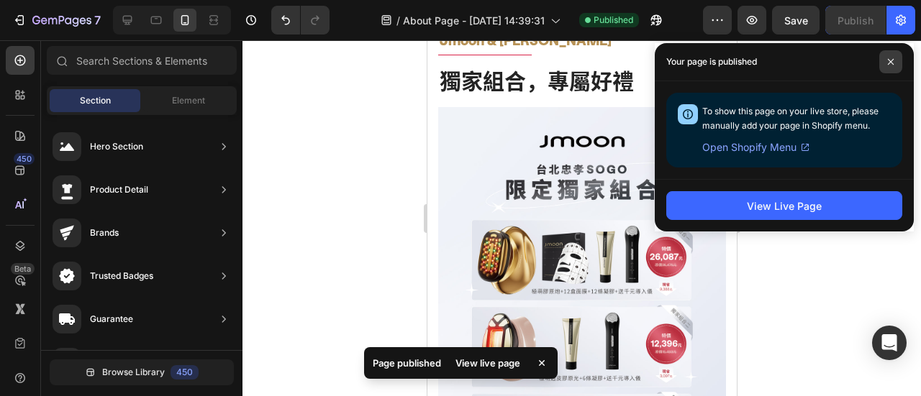
click at [889, 64] on icon at bounding box center [891, 62] width 6 height 6
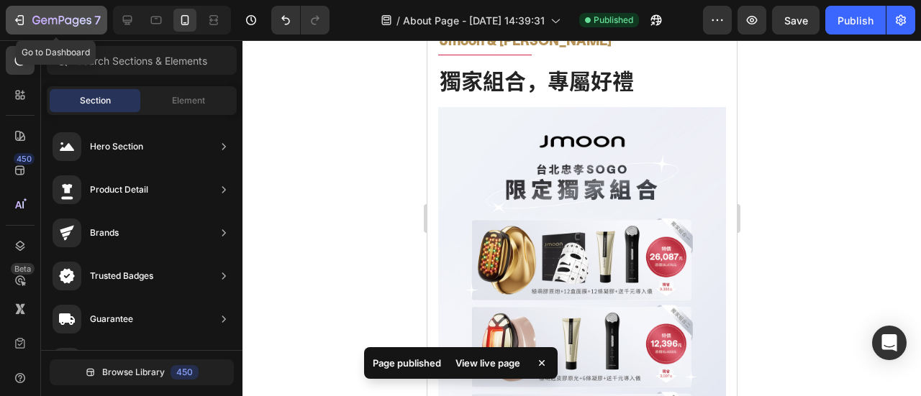
click at [23, 16] on icon "button" at bounding box center [19, 20] width 14 height 14
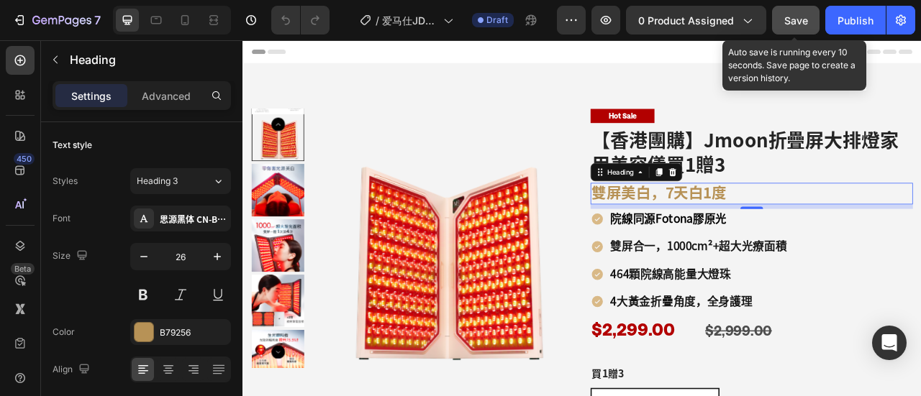
click at [797, 15] on span "Save" at bounding box center [796, 20] width 24 height 12
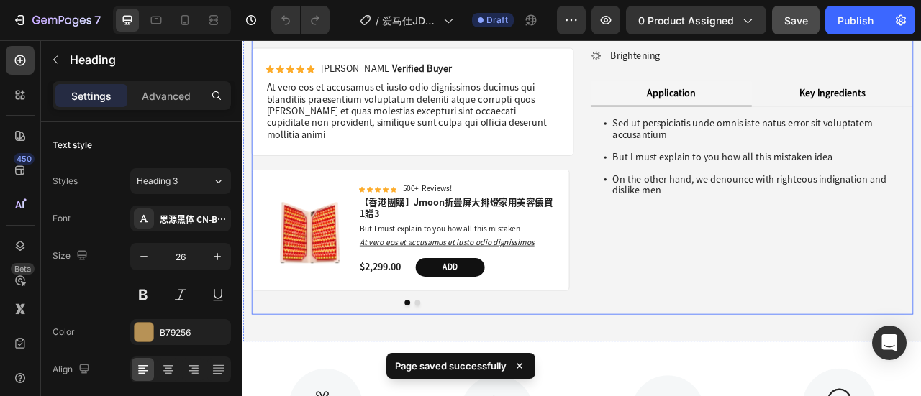
scroll to position [792, 0]
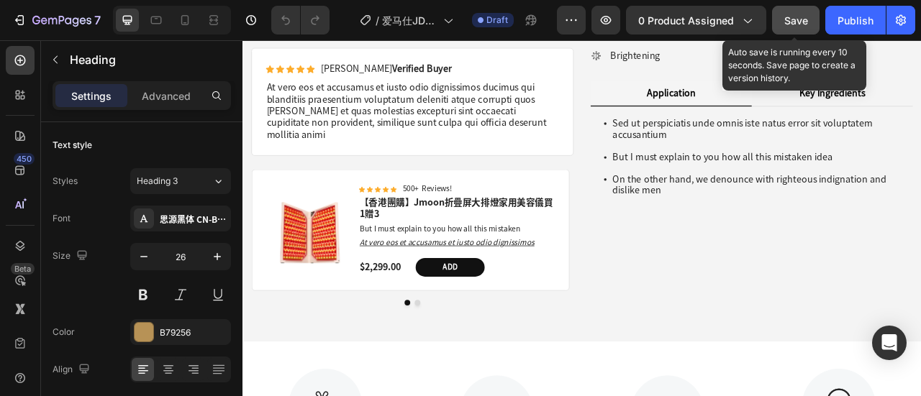
click at [784, 21] on span "Save" at bounding box center [796, 20] width 24 height 12
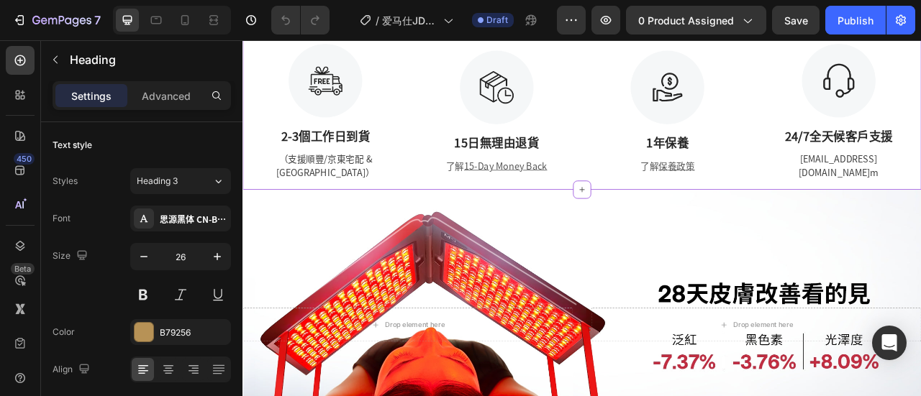
scroll to position [1295, 0]
